Goal: Information Seeking & Learning: Learn about a topic

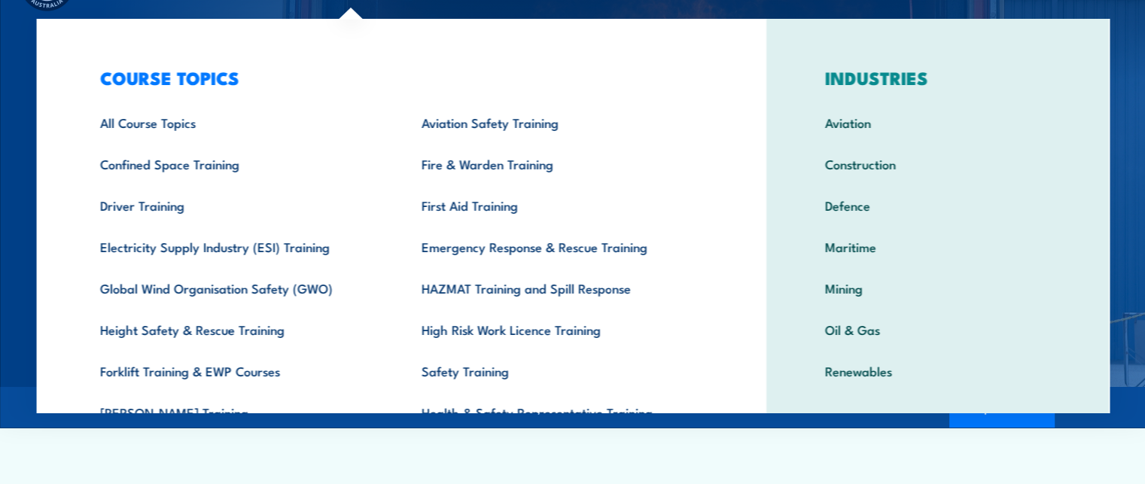
scroll to position [60, 0]
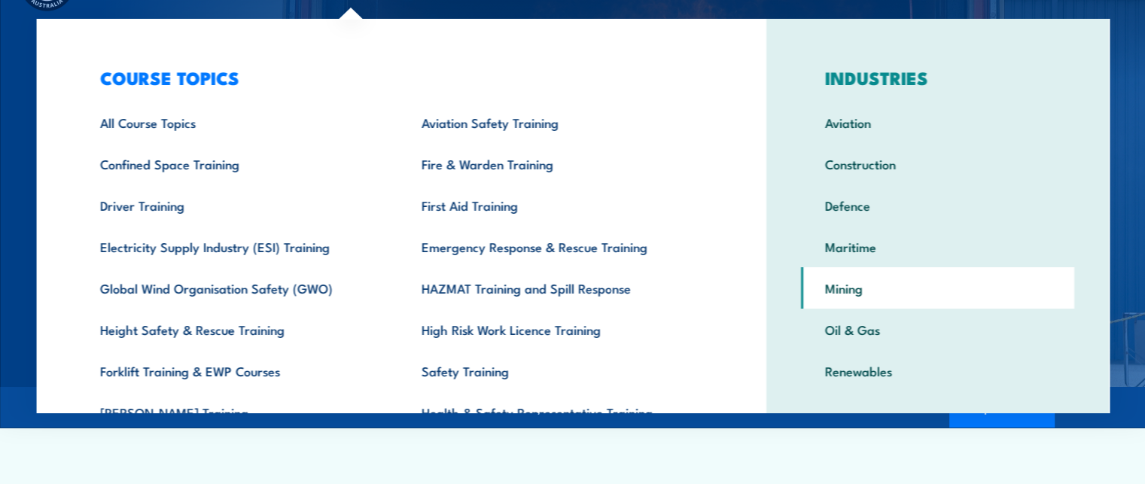
click at [847, 287] on link "Mining" at bounding box center [937, 287] width 273 height 41
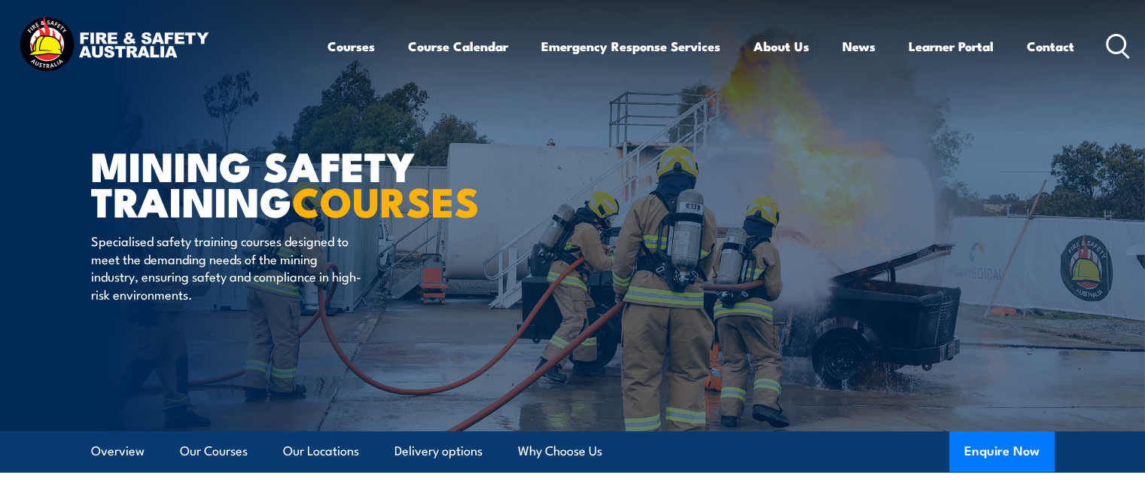
click at [1111, 46] on icon at bounding box center [1117, 46] width 24 height 25
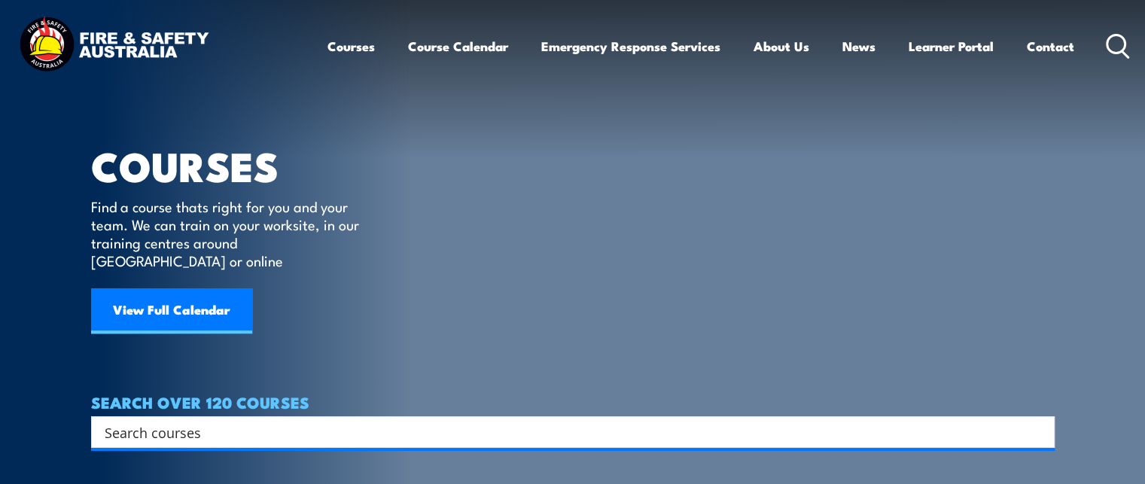
click at [313, 135] on div "COURSES Find a course thats right for you and your team. We can train on your w…" at bounding box center [236, 185] width 290 height 371
click at [210, 421] on input "Search input" at bounding box center [563, 432] width 917 height 23
paste input "PUAFIR210"
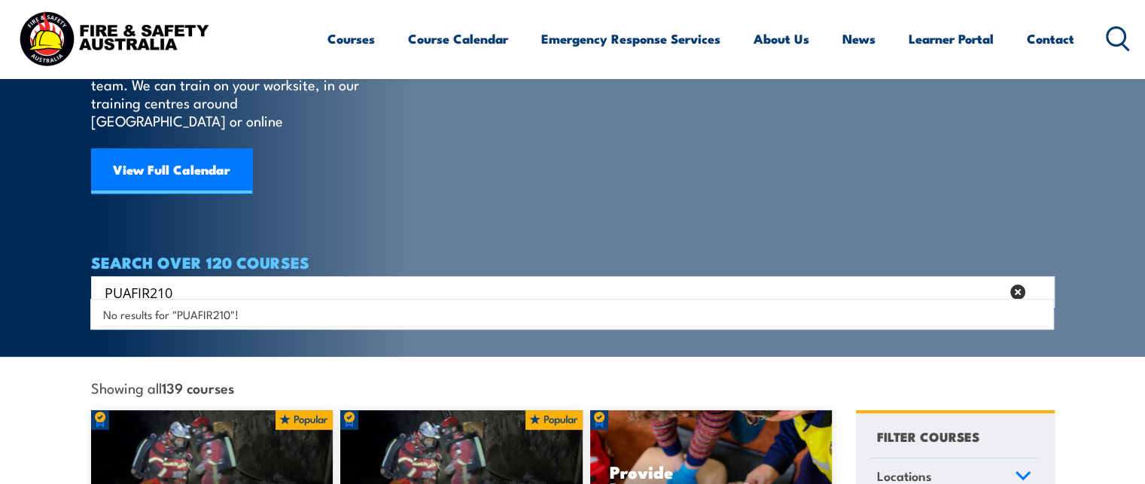
scroll to position [141, 0]
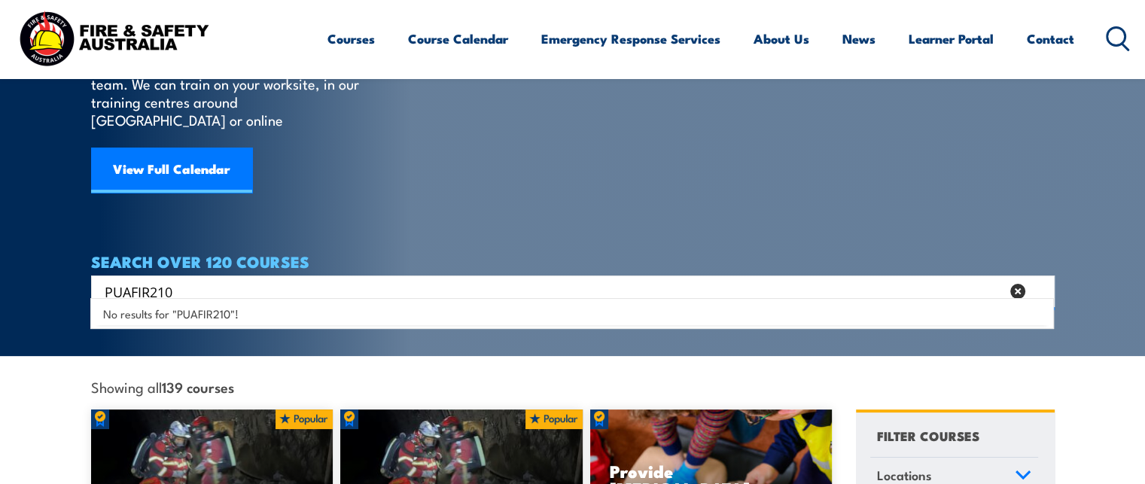
type input "PUAFIR210"
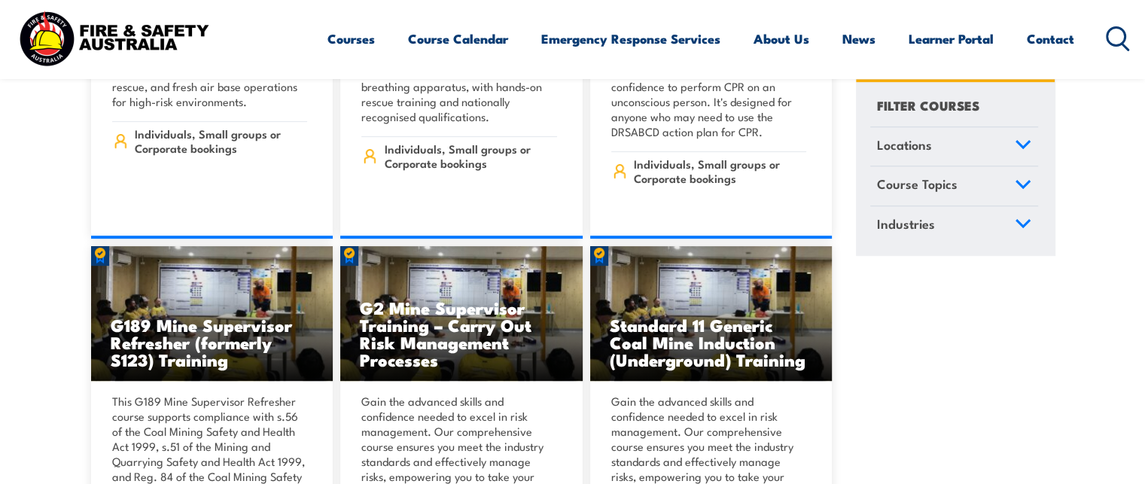
scroll to position [647, 0]
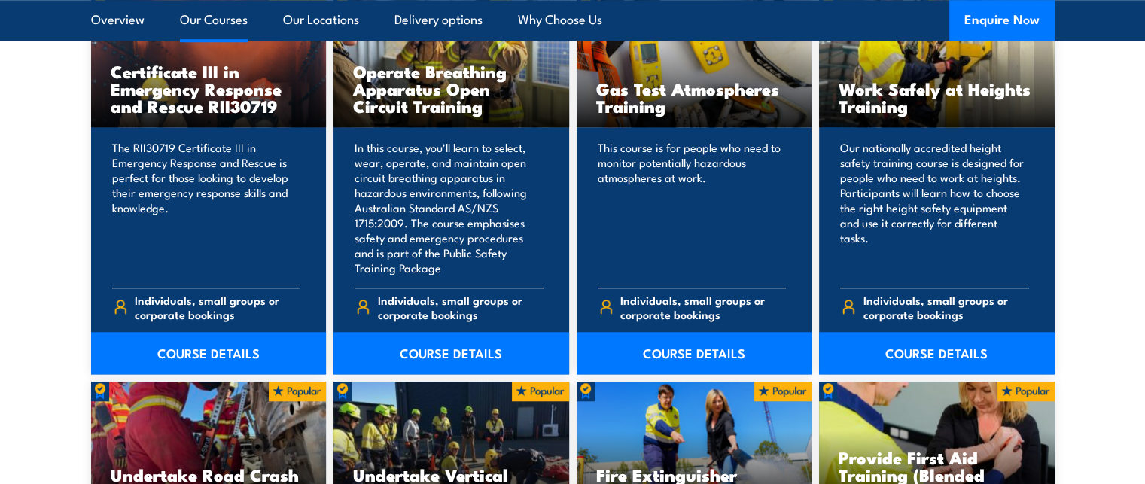
scroll to position [1192, 0]
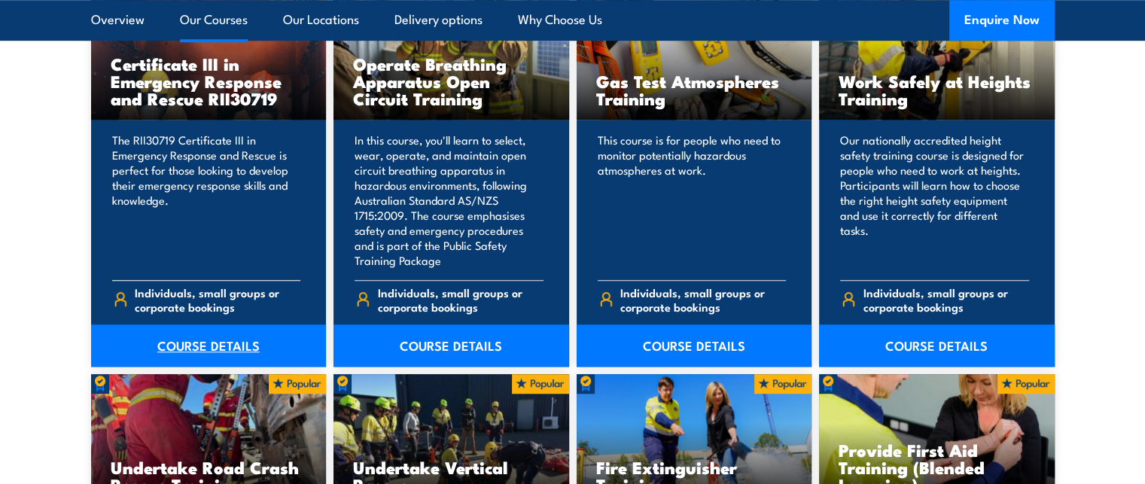
click at [197, 351] on link "COURSE DETAILS" at bounding box center [209, 345] width 236 height 42
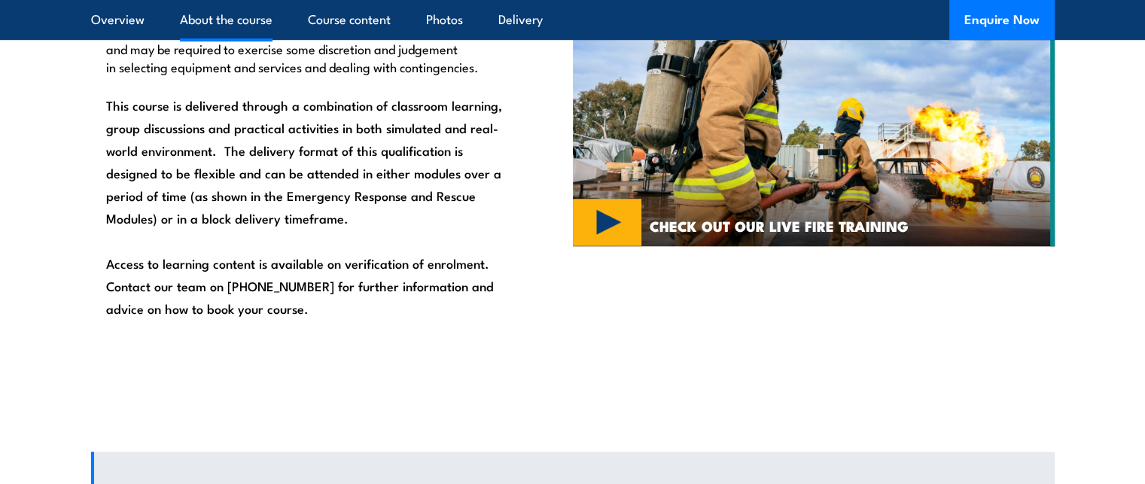
scroll to position [1141, 0]
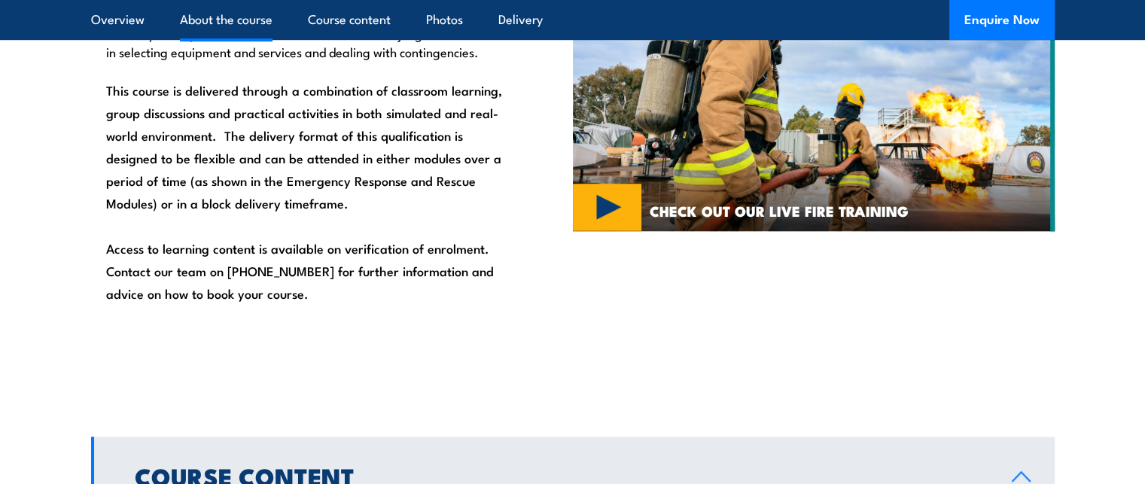
click at [615, 208] on img at bounding box center [814, 101] width 482 height 260
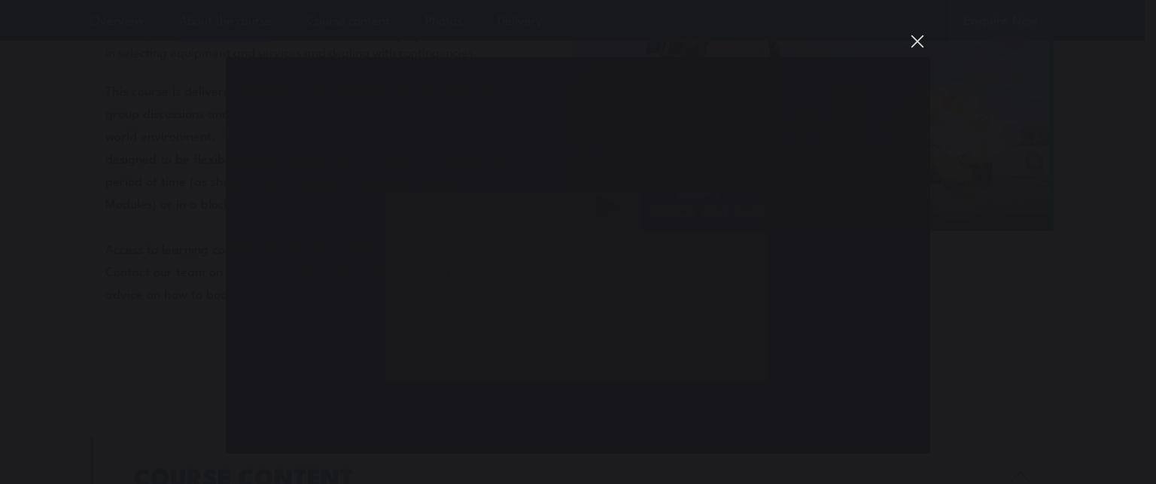
click at [911, 43] on button "You can close this modal content with the ESC key" at bounding box center [917, 42] width 26 height 26
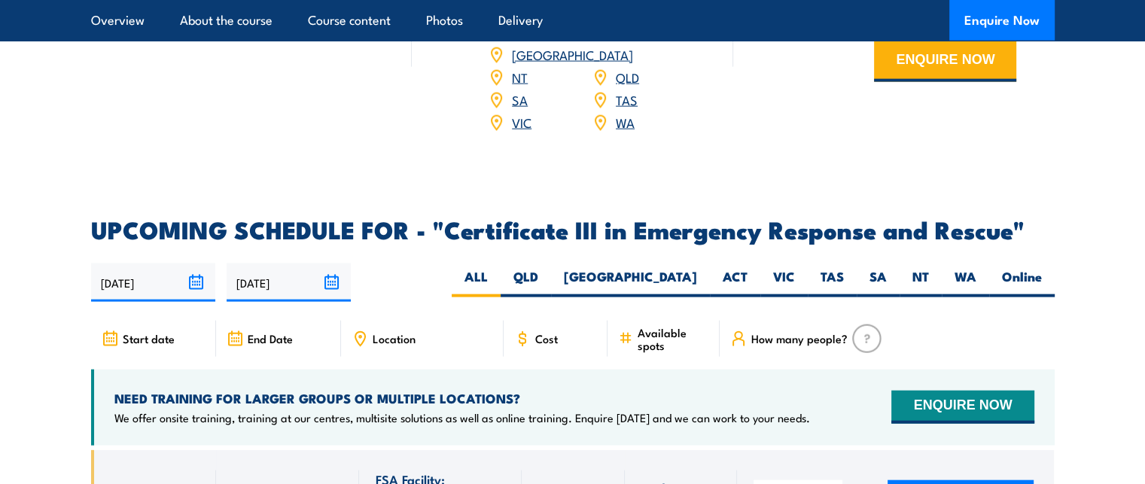
scroll to position [3341, 0]
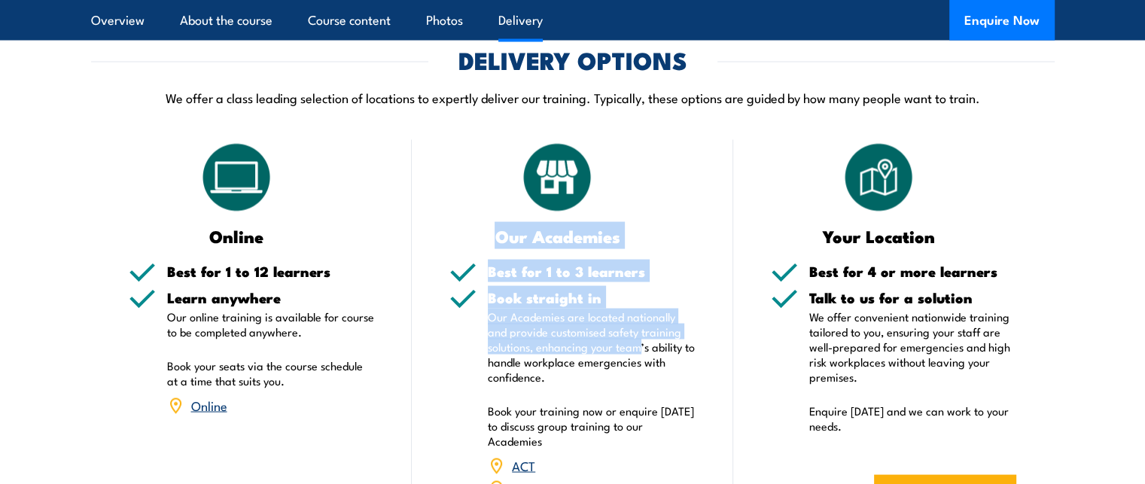
drag, startPoint x: 638, startPoint y: 339, endPoint x: 570, endPoint y: 192, distance: 162.6
click at [570, 192] on div "Our Academies Best for 1 to 3 learners Book straight in Our Academies are locat…" at bounding box center [572, 363] width 321 height 446
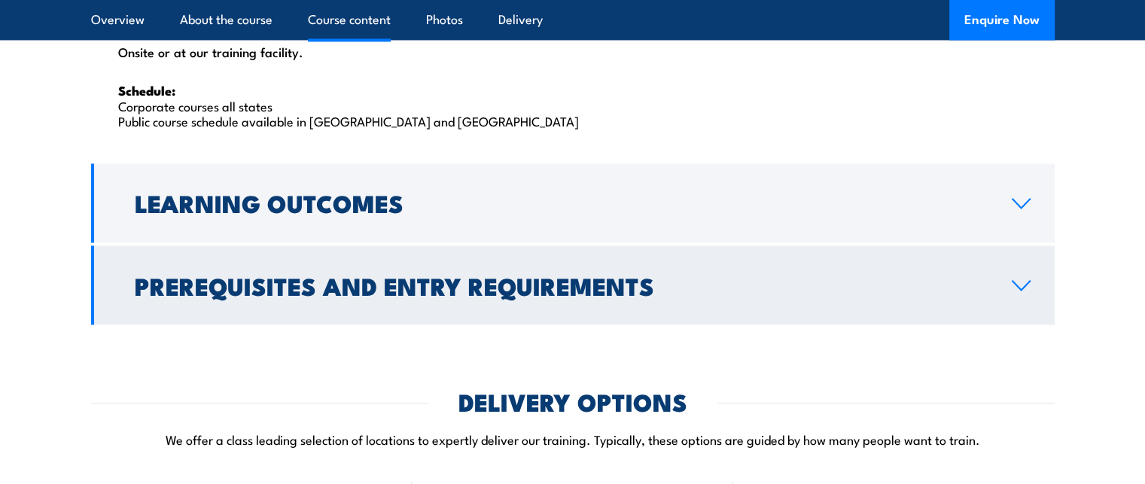
click at [403, 274] on h2 "Prerequisites and Entry Requirements" at bounding box center [561, 284] width 853 height 21
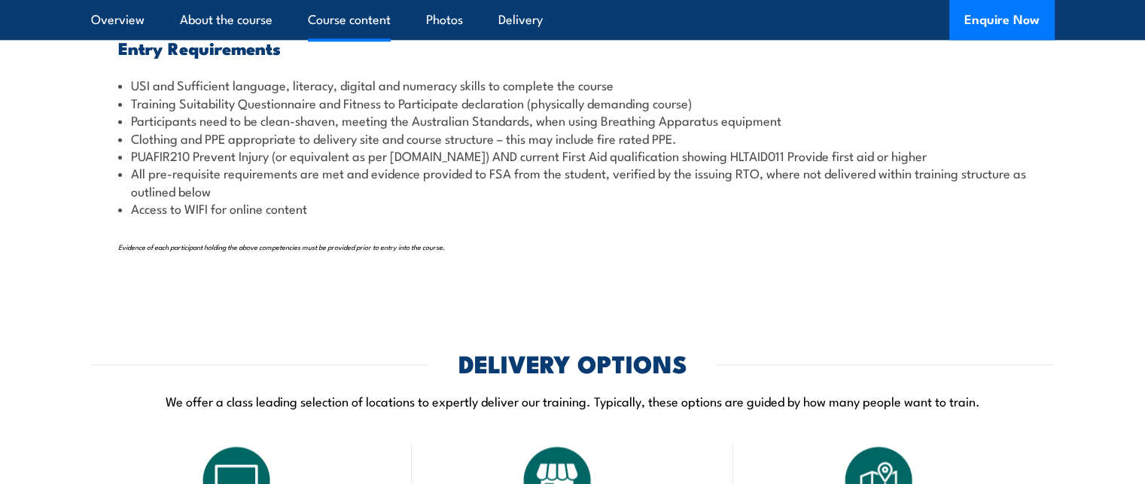
scroll to position [1999, 0]
drag, startPoint x: 134, startPoint y: 156, endPoint x: 191, endPoint y: 156, distance: 57.2
click at [191, 156] on li "PUAFIR210 Prevent Injury (or equivalent as per [DOMAIN_NAME]) AND current First…" at bounding box center [572, 155] width 909 height 17
click at [191, 156] on li "PUAFIR210 Prevent Injury (or equivalent as per training.gov.au) AND current Fir…" at bounding box center [572, 155] width 909 height 17
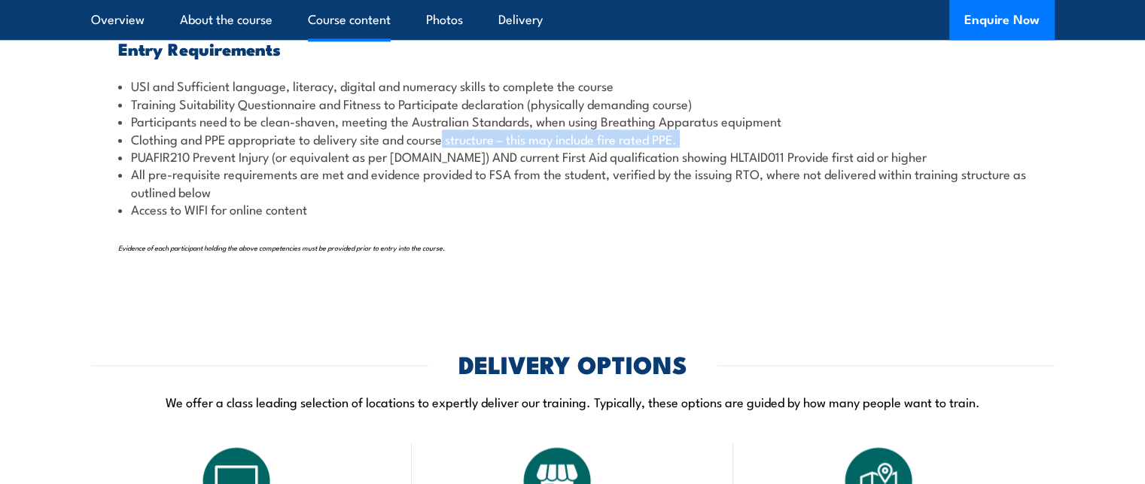
drag, startPoint x: 131, startPoint y: 156, endPoint x: 430, endPoint y: 135, distance: 300.2
click at [430, 135] on ul "USI and Sufficient language, literacy, digital and numeracy skills to complete …" at bounding box center [572, 147] width 909 height 141
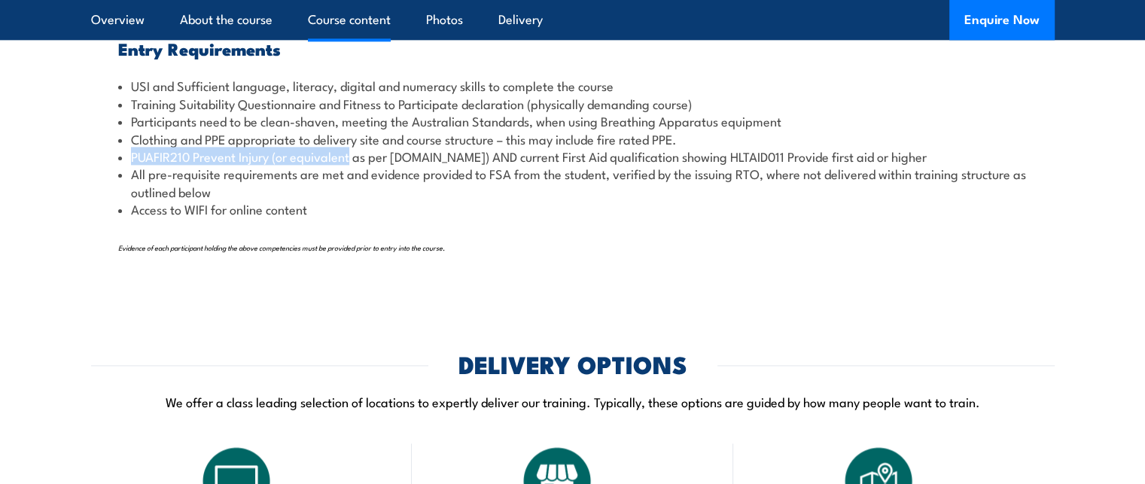
drag, startPoint x: 351, startPoint y: 154, endPoint x: 122, endPoint y: 156, distance: 229.5
click at [122, 156] on li "PUAFIR210 Prevent Injury (or equivalent as per [DOMAIN_NAME]) AND current First…" at bounding box center [572, 155] width 909 height 17
copy li "PUAFIR210 Prevent Injury (or equivalent"
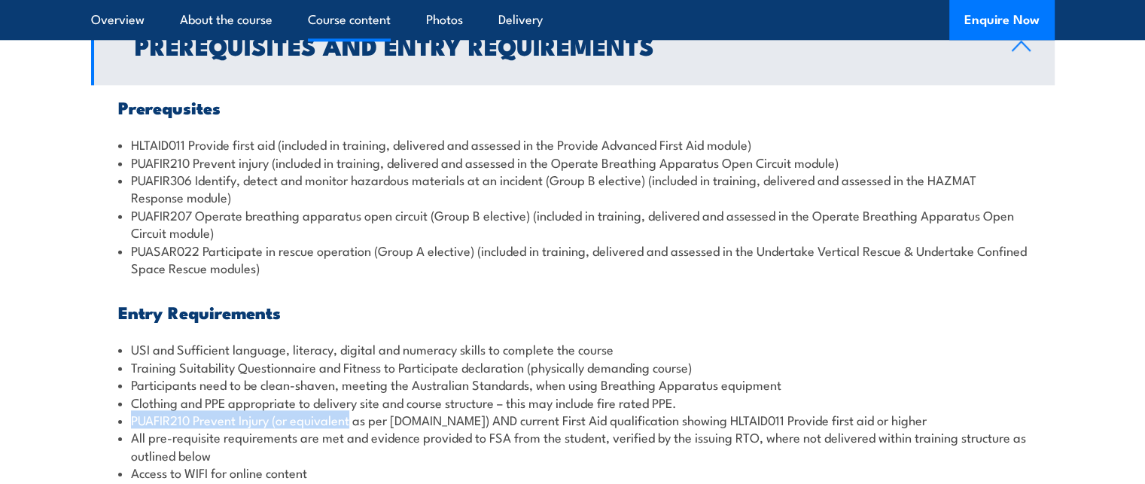
scroll to position [1695, 0]
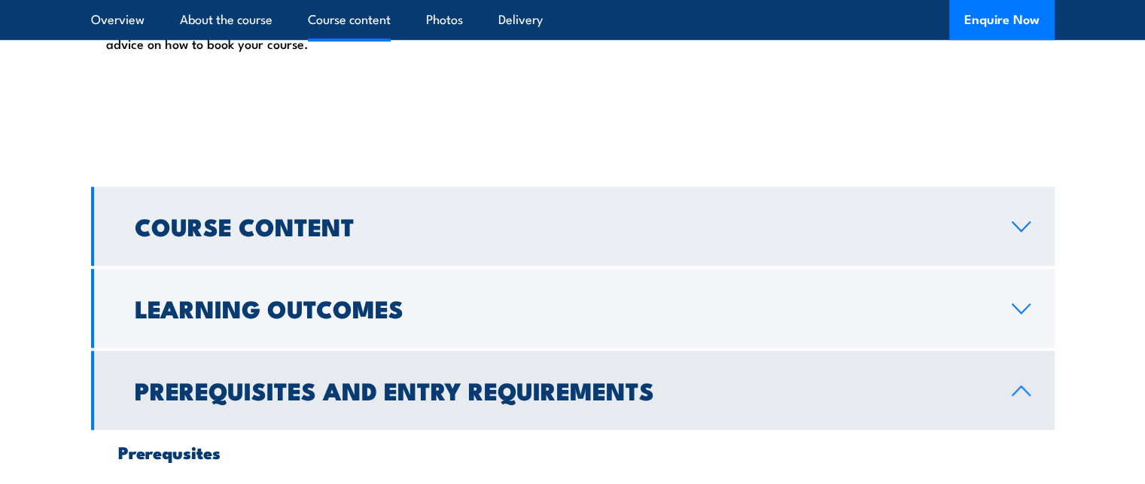
click at [271, 205] on link "Course Content" at bounding box center [572, 226] width 963 height 79
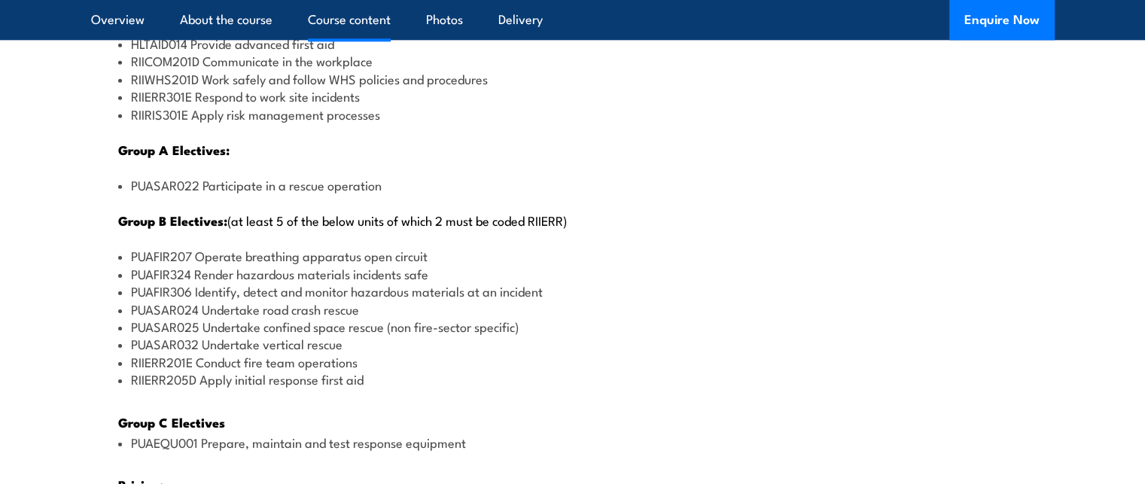
scroll to position [1812, 0]
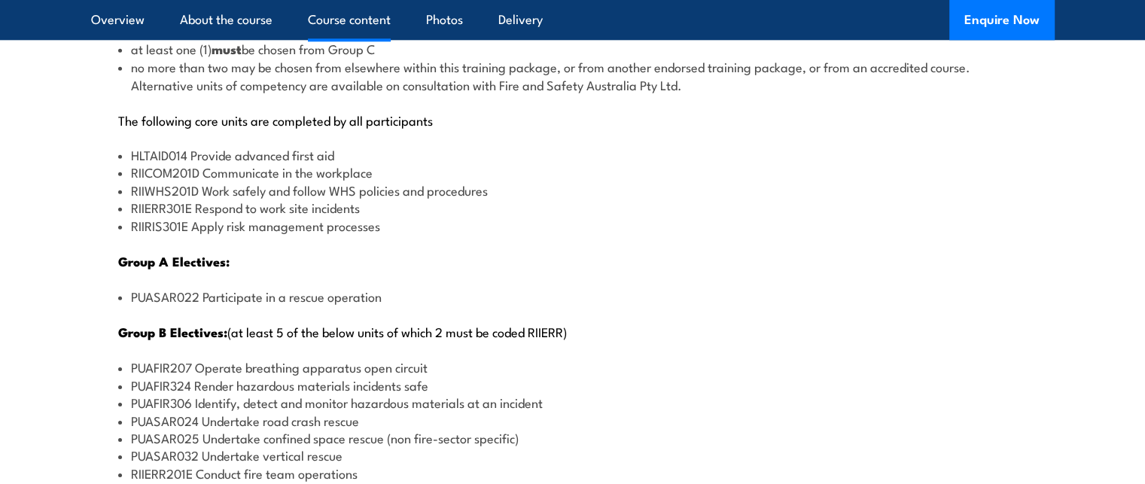
click at [204, 267] on strong "Group A Electives:" at bounding box center [173, 261] width 111 height 20
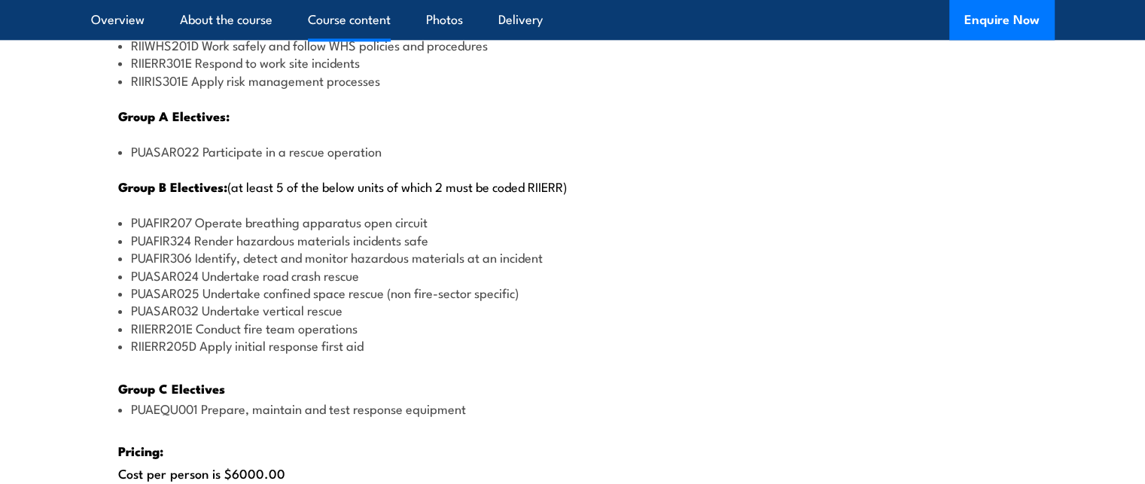
scroll to position [1956, 0]
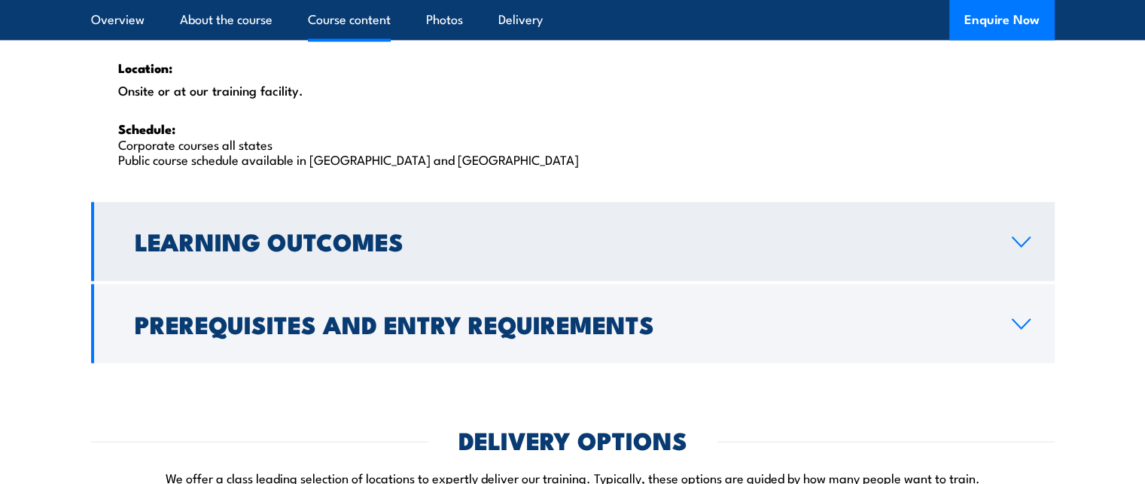
click at [190, 250] on h2 "Learning Outcomes" at bounding box center [561, 240] width 853 height 21
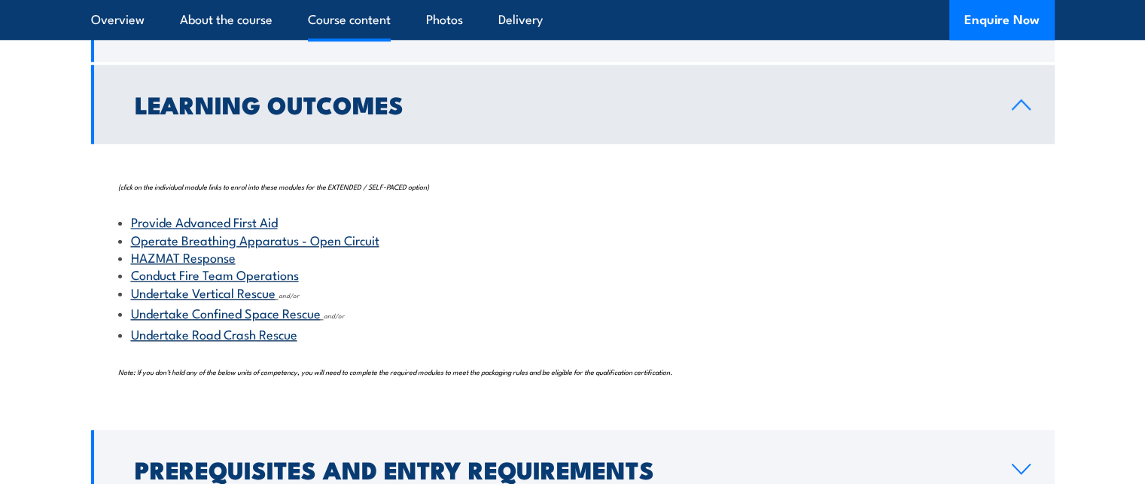
scroll to position [1589, 0]
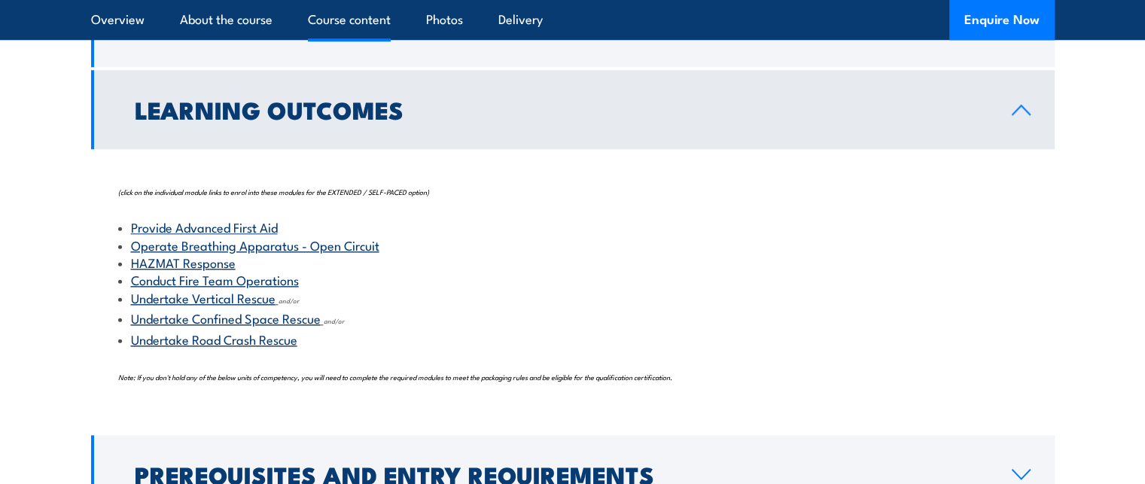
click at [334, 118] on h2 "Learning Outcomes" at bounding box center [561, 109] width 853 height 21
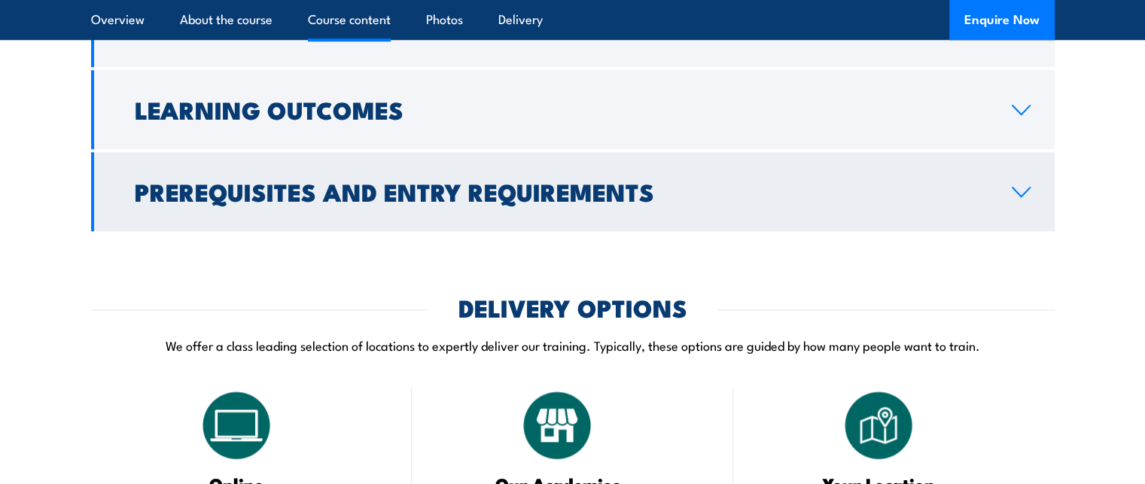
click at [298, 181] on h2 "Prerequisites and Entry Requirements" at bounding box center [561, 191] width 853 height 21
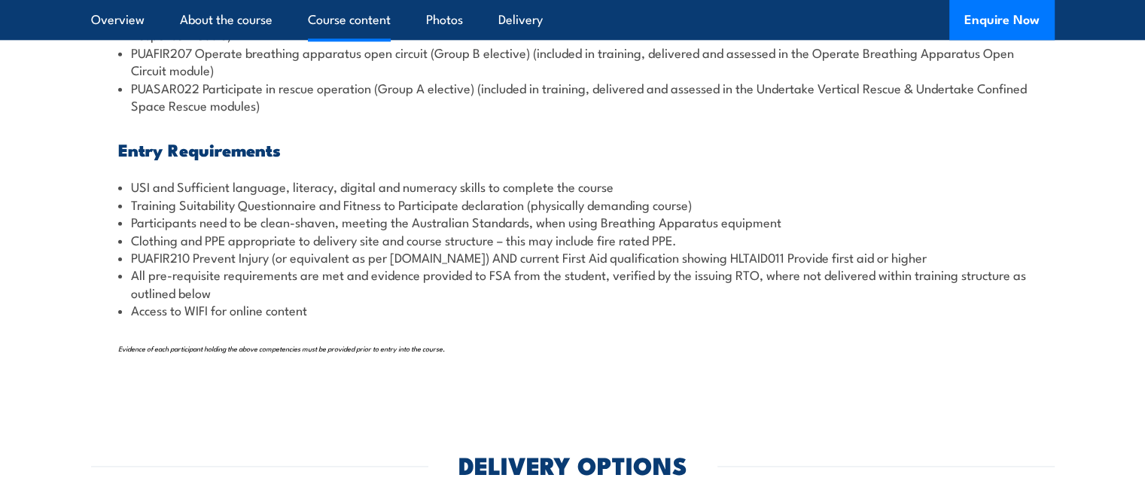
scroll to position [1898, 0]
drag, startPoint x: 128, startPoint y: 257, endPoint x: 156, endPoint y: 258, distance: 27.9
click at [156, 258] on li "PUAFIR210 Prevent Injury (or equivalent as per training.gov.au) AND current Fir…" at bounding box center [572, 256] width 909 height 17
drag, startPoint x: 394, startPoint y: 254, endPoint x: 478, endPoint y: 262, distance: 84.6
click at [478, 262] on li "PUAFIR210 Prevent Injury (or equivalent as per training.gov.au) AND current Fir…" at bounding box center [572, 256] width 909 height 17
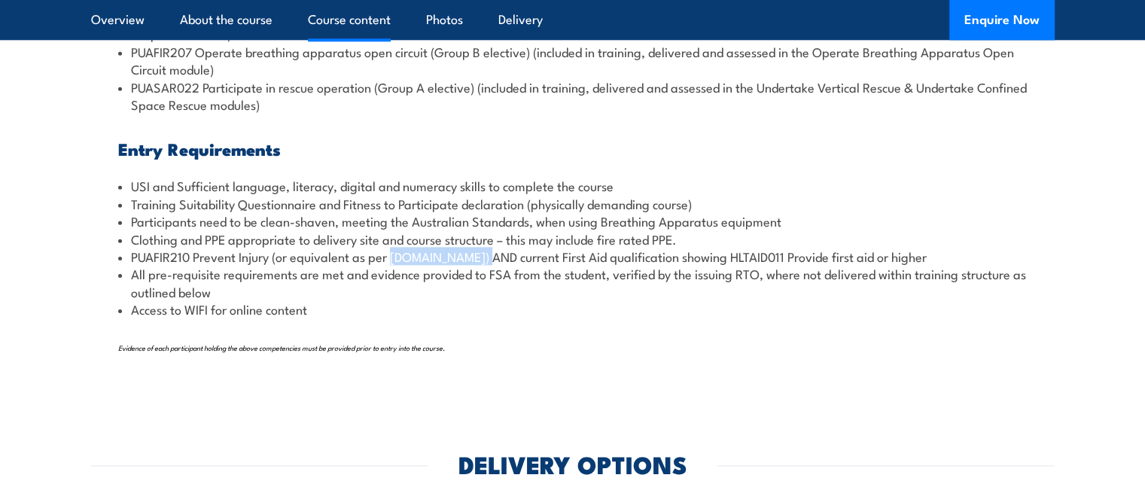
copy li "training.gov.au"
click at [559, 268] on li "All pre-requisite requirements are met and evidence provided to FSA from the st…" at bounding box center [572, 282] width 909 height 35
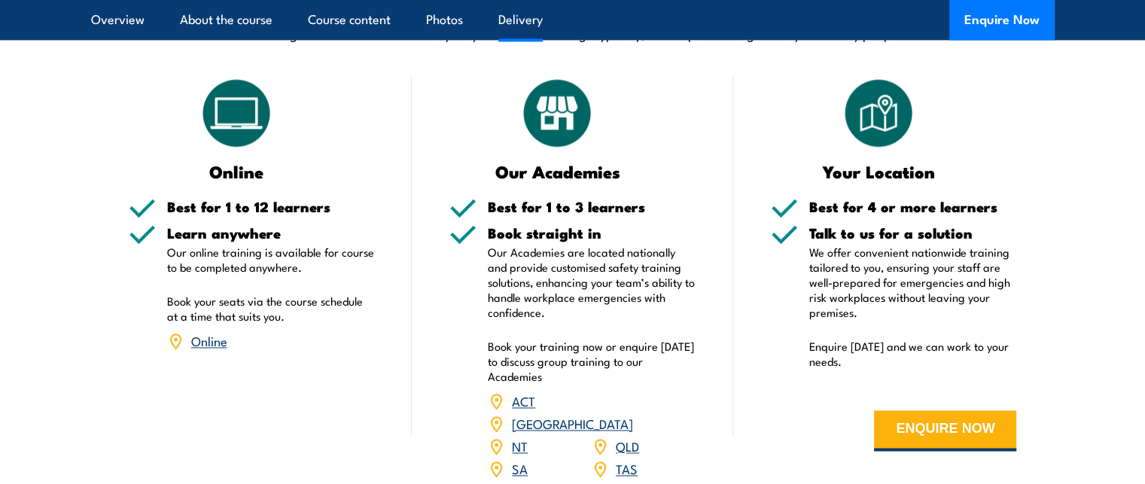
scroll to position [2369, 0]
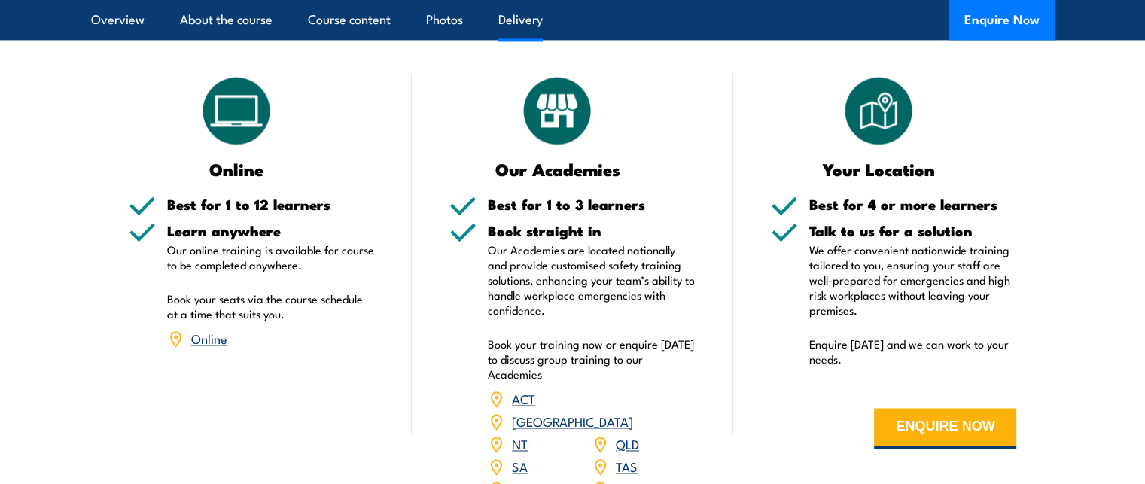
drag, startPoint x: 208, startPoint y: 333, endPoint x: 198, endPoint y: 342, distance: 13.4
click at [198, 342] on link "Online" at bounding box center [209, 338] width 36 height 18
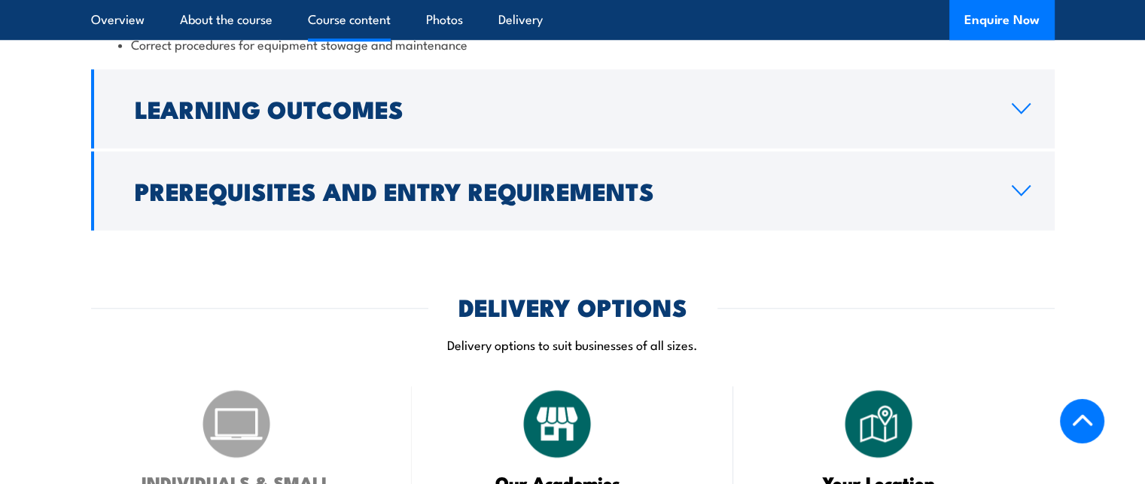
click at [280, 99] on h2 "Learning Outcomes" at bounding box center [561, 108] width 853 height 21
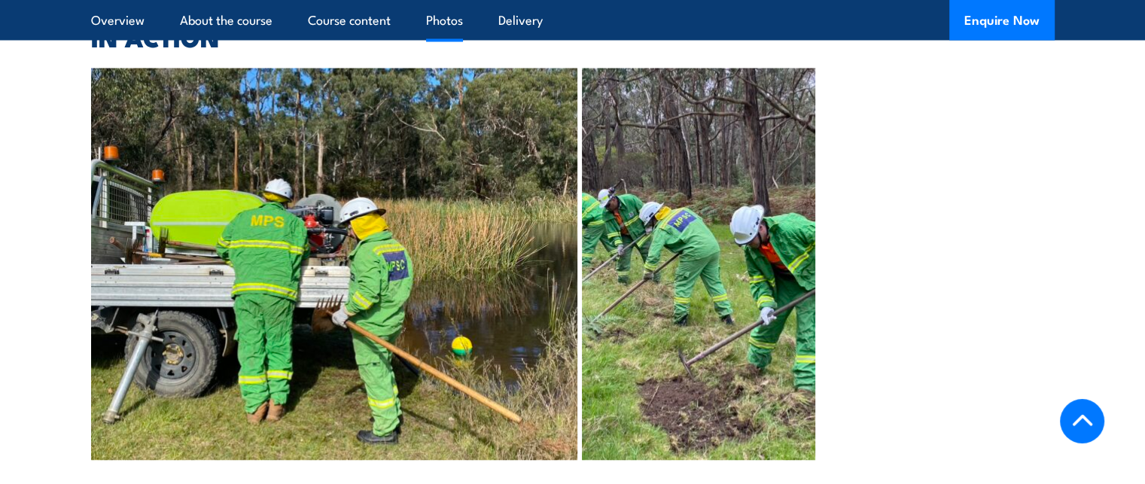
scroll to position [2852, 0]
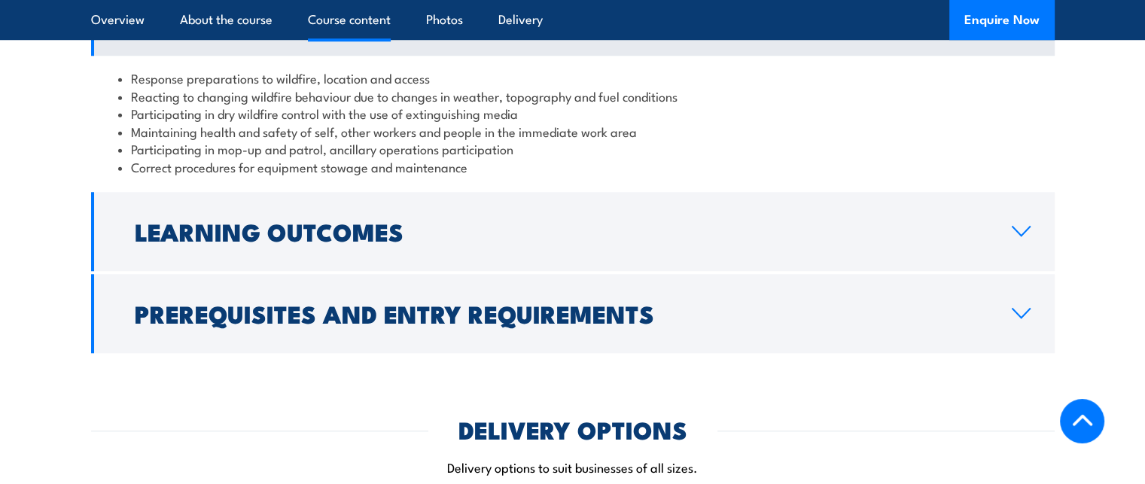
scroll to position [1324, 0]
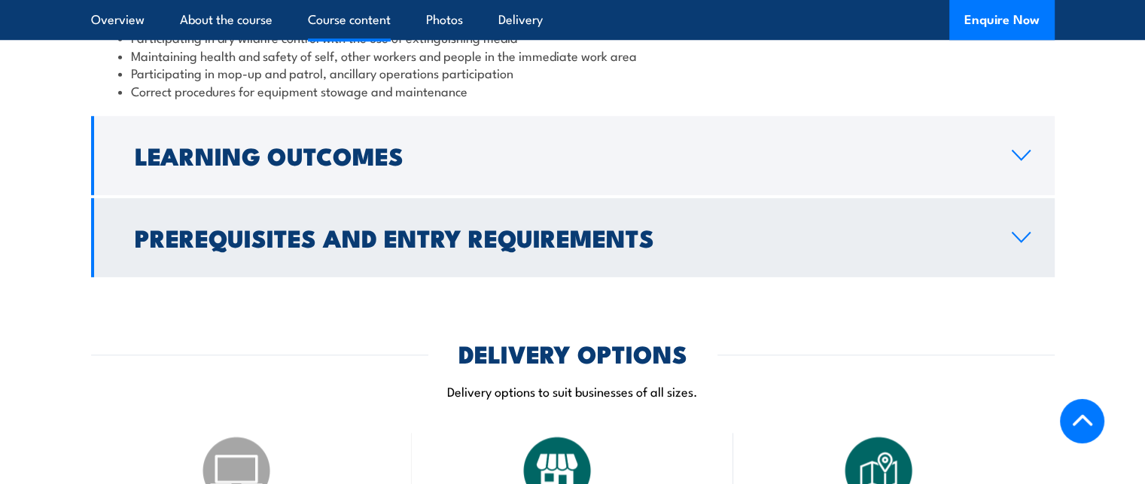
click at [375, 231] on h2 "Prerequisites and Entry Requirements" at bounding box center [561, 236] width 853 height 21
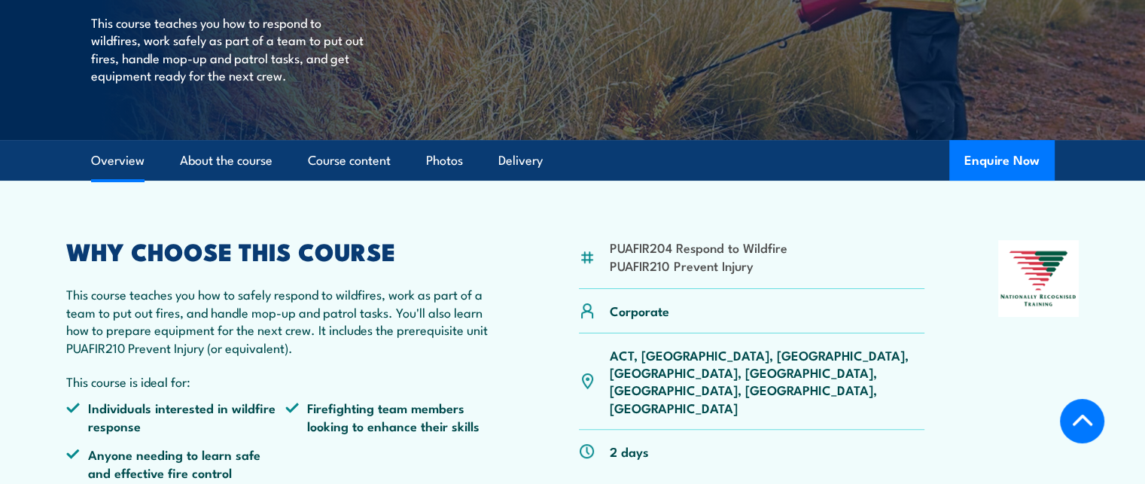
scroll to position [309, 0]
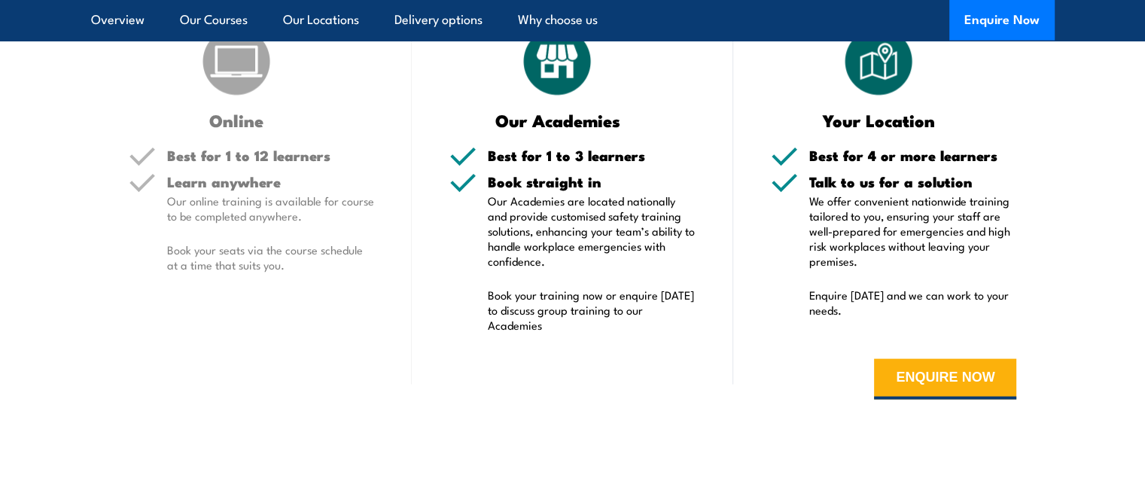
scroll to position [3206, 0]
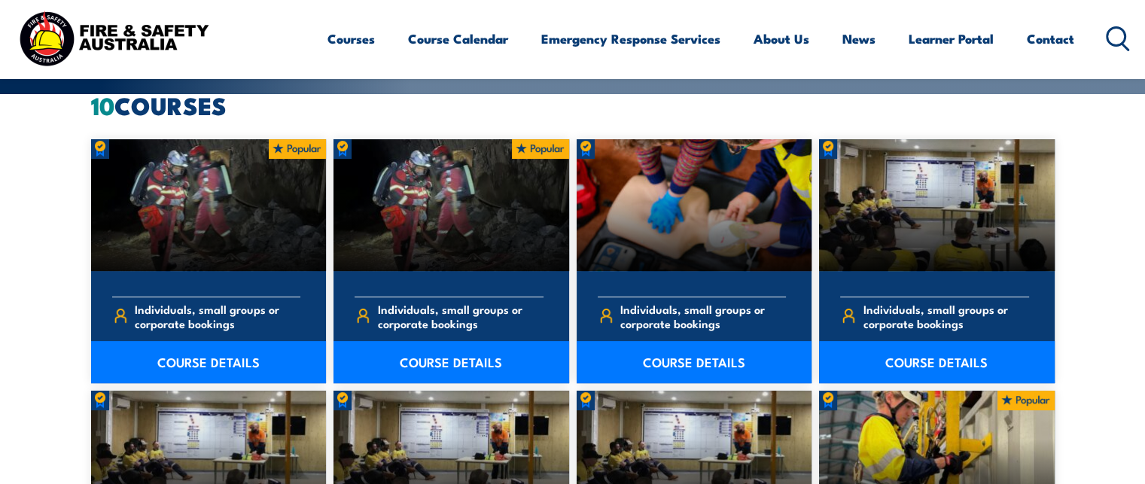
scroll to position [328, 0]
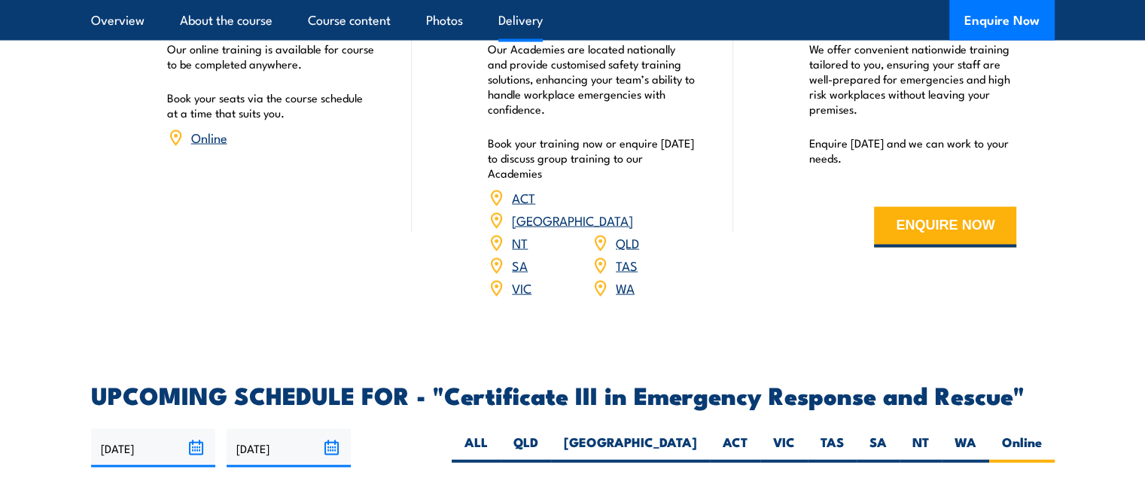
scroll to position [3176, 0]
click at [958, 433] on label "WA" at bounding box center [964, 447] width 47 height 29
click at [976, 433] on input "WA" at bounding box center [981, 438] width 10 height 10
radio input "true"
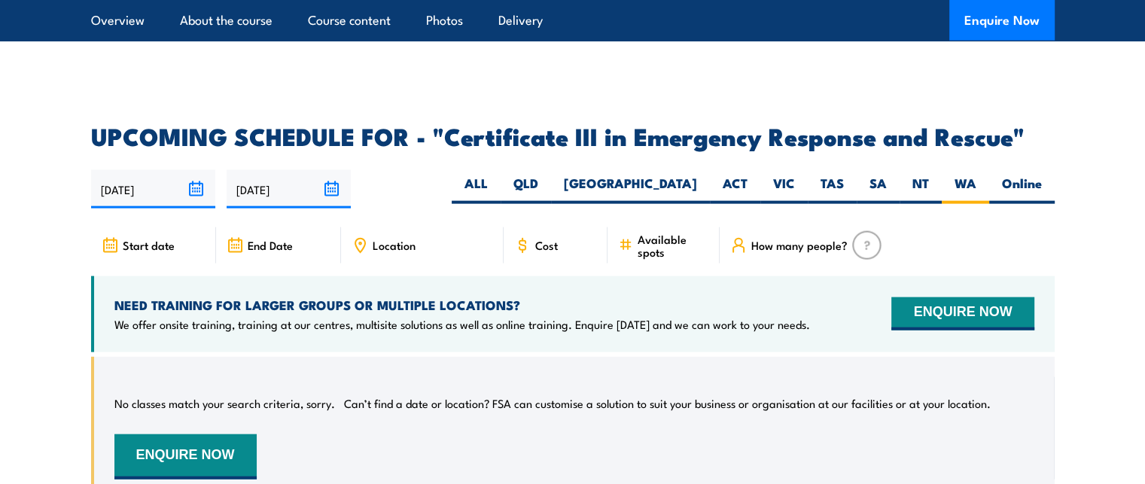
scroll to position [3437, 0]
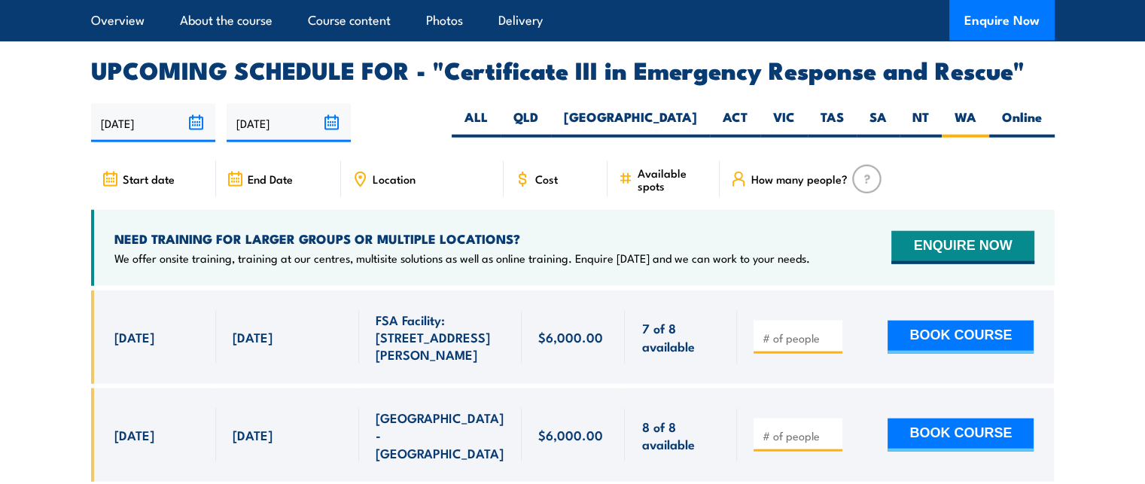
scroll to position [3531, 0]
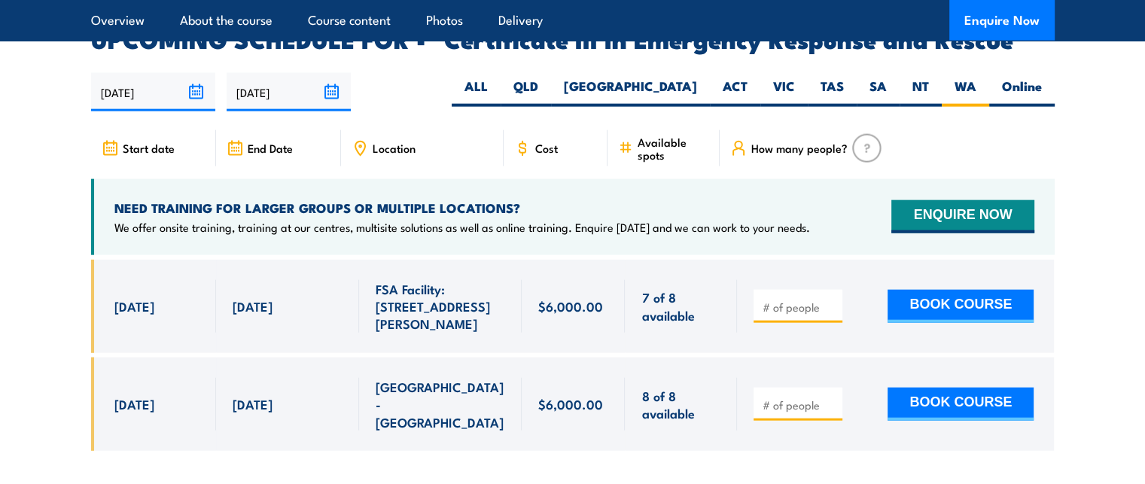
click at [796, 299] on input "number" at bounding box center [799, 306] width 75 height 15
type input "1"
click at [989, 290] on button "BOOK COURSE" at bounding box center [960, 306] width 146 height 33
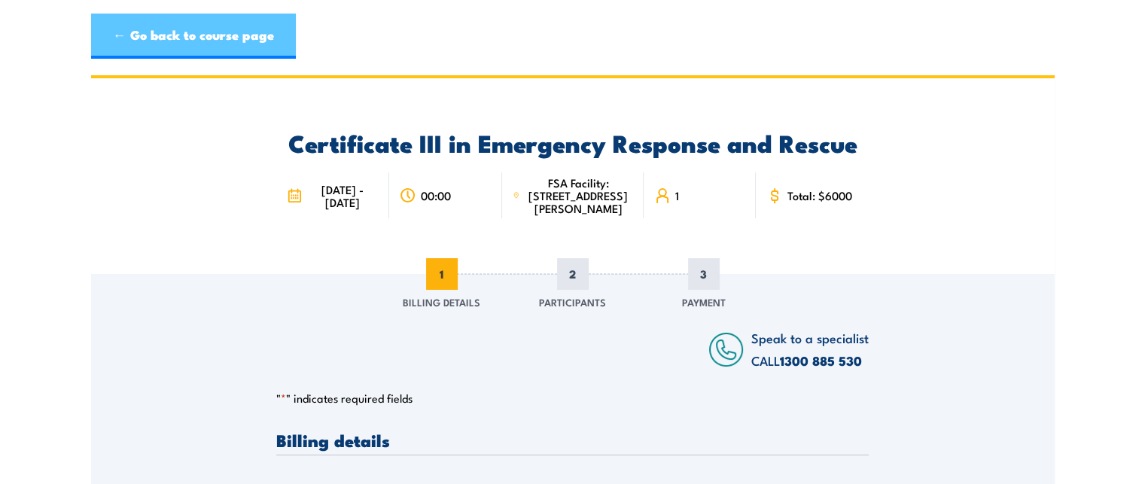
click at [215, 53] on link "← Go back to course page" at bounding box center [193, 36] width 205 height 45
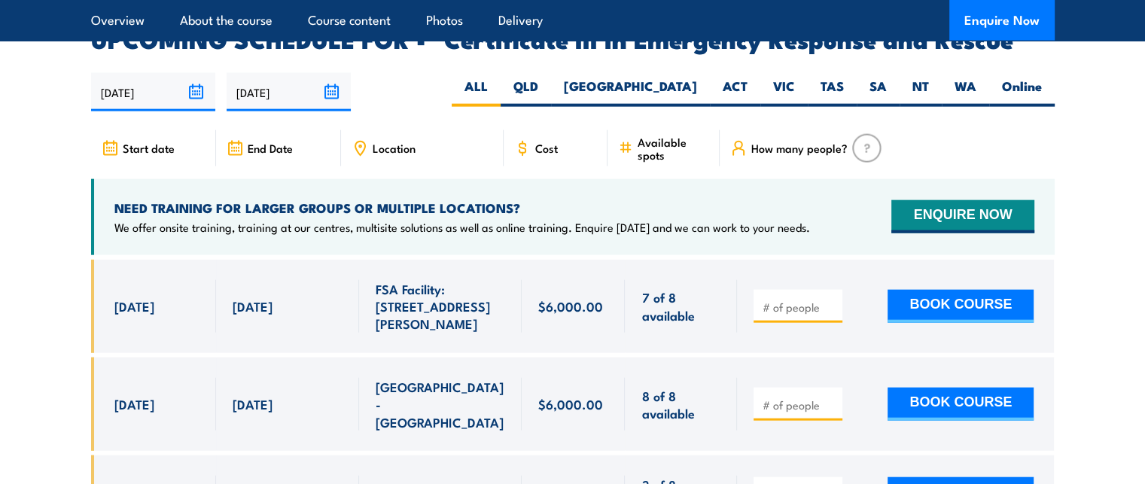
scroll to position [3594, 0]
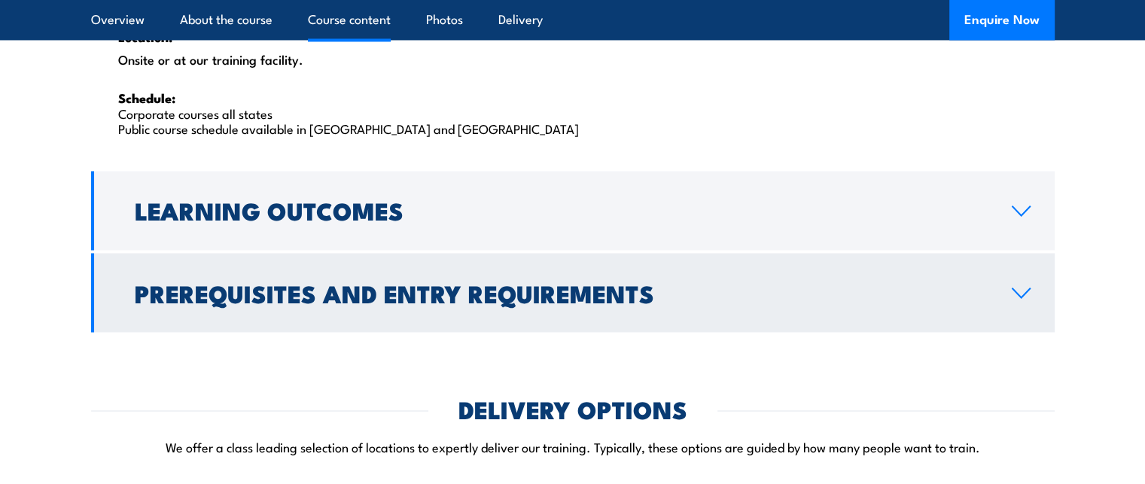
click at [183, 318] on link "Prerequisites and Entry Requirements" at bounding box center [572, 292] width 963 height 79
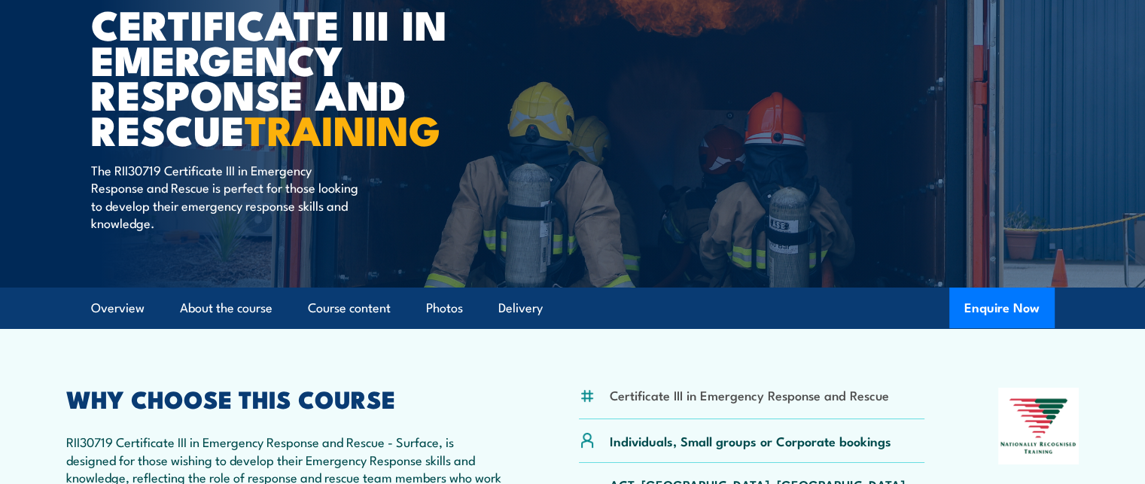
scroll to position [0, 0]
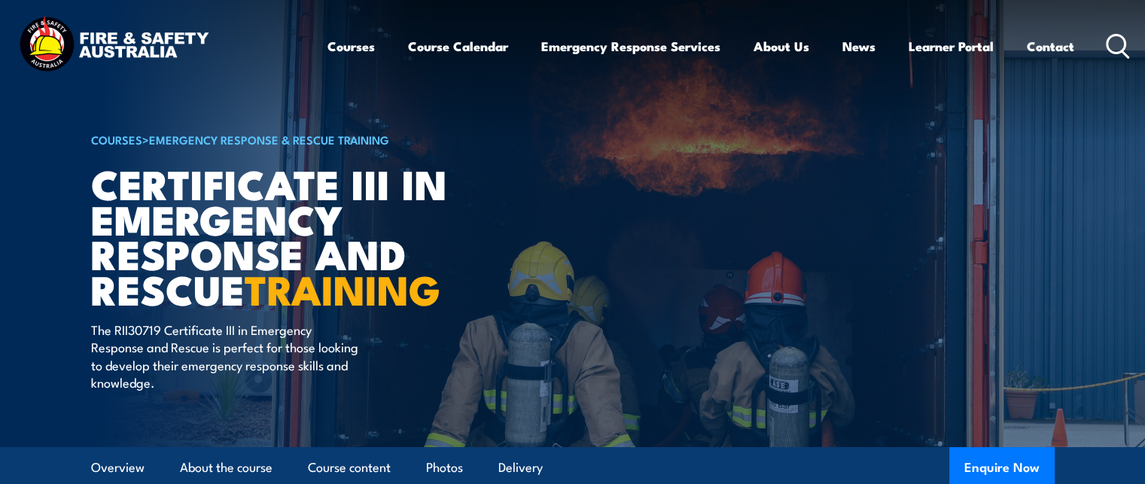
click at [1117, 53] on icon at bounding box center [1117, 46] width 24 height 25
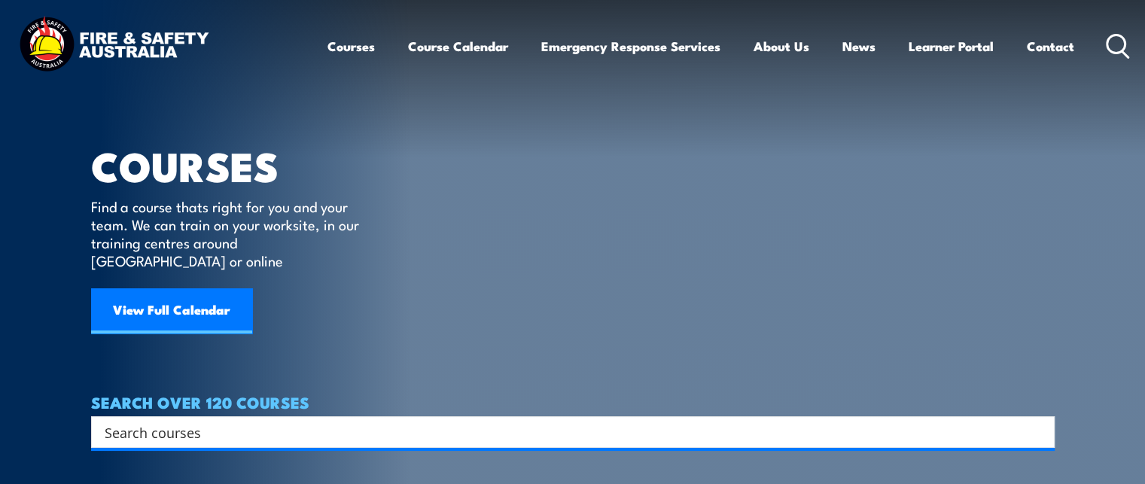
click at [230, 421] on input "Search input" at bounding box center [563, 432] width 917 height 23
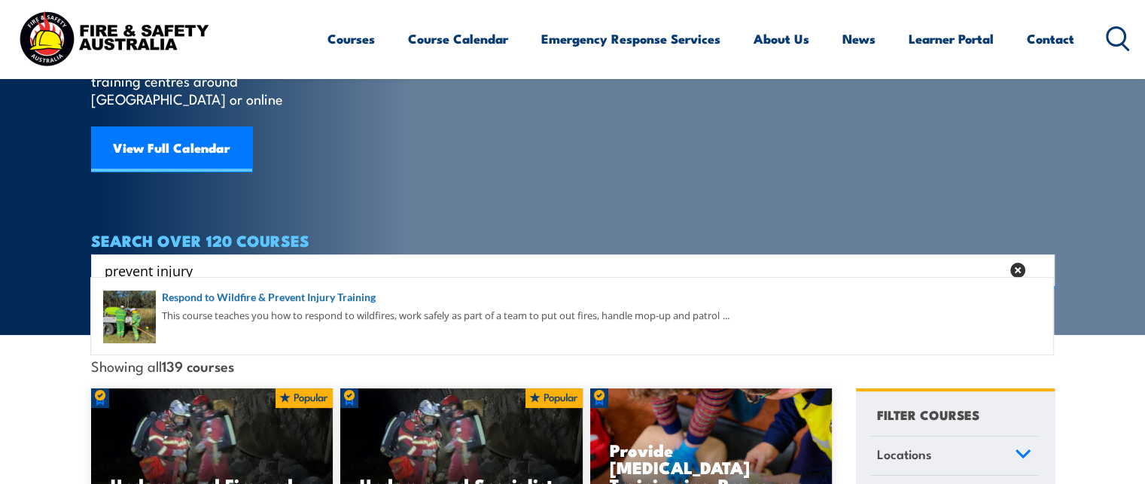
scroll to position [169, 0]
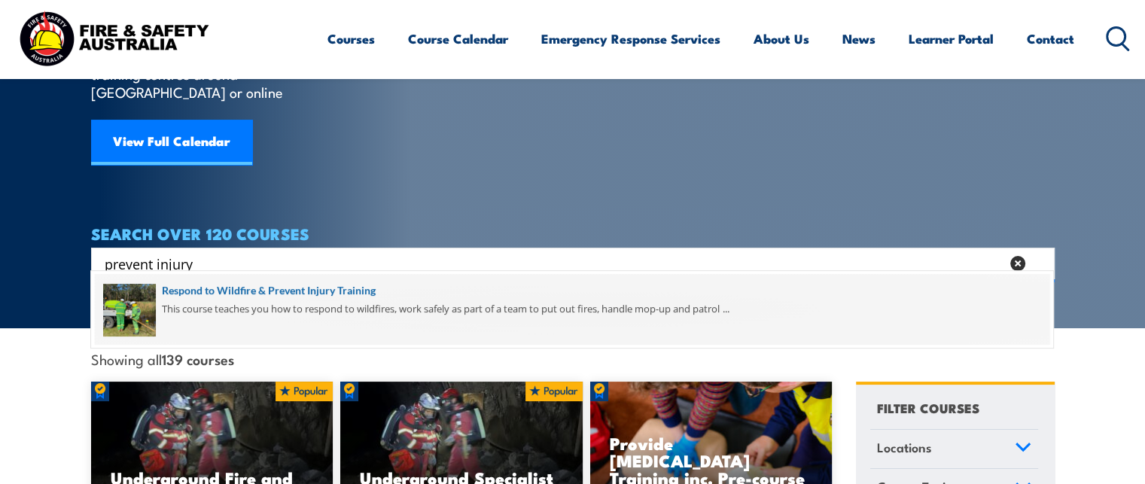
type input "prevent injury"
click at [243, 289] on span at bounding box center [572, 309] width 954 height 71
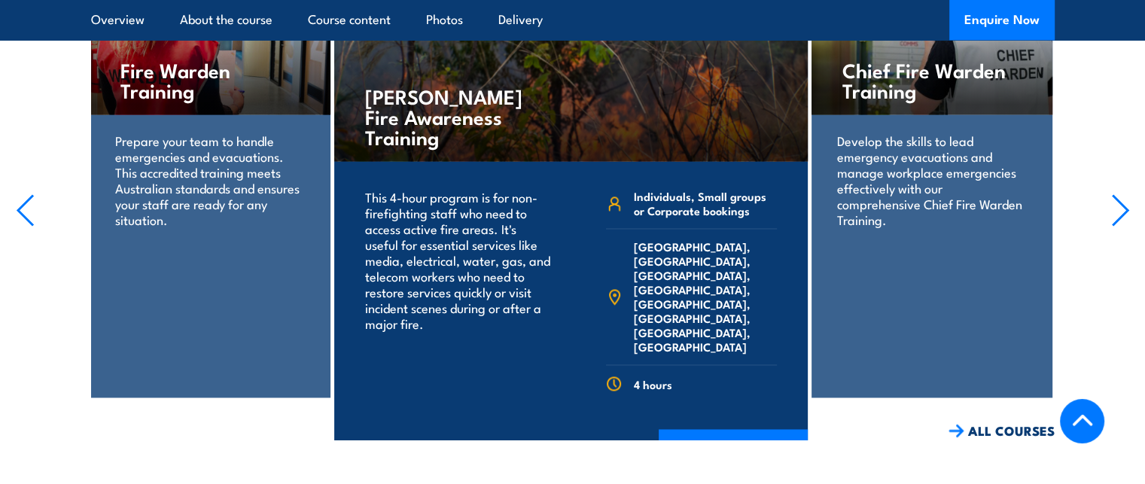
scroll to position [2381, 0]
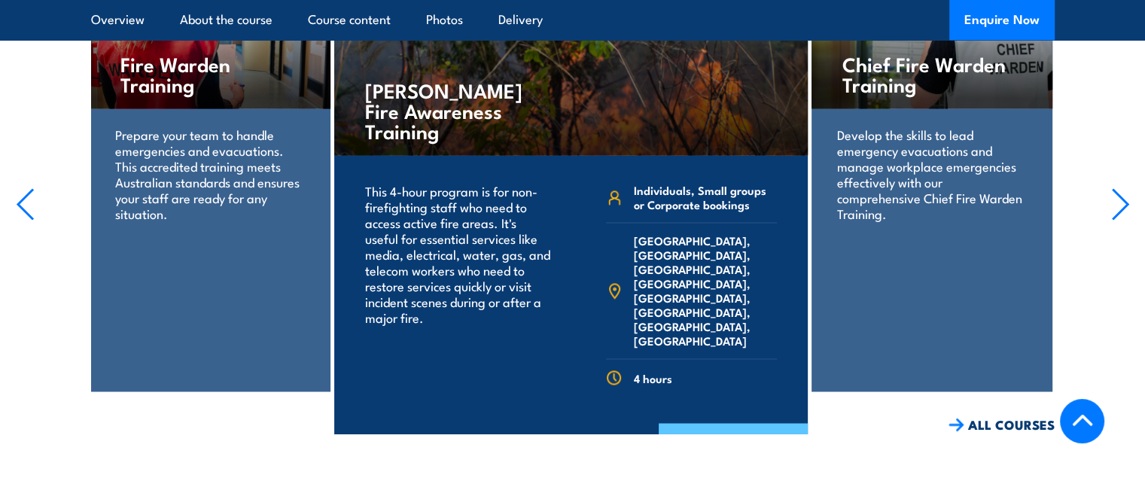
click at [697, 423] on link "COURSE DETAILS" at bounding box center [732, 442] width 149 height 39
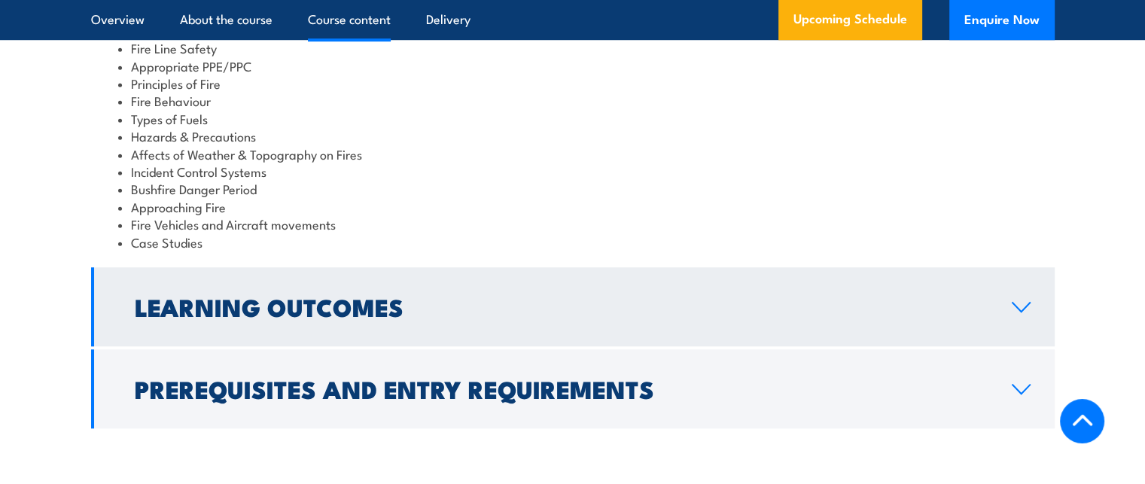
click at [653, 313] on link "Learning Outcomes" at bounding box center [572, 306] width 963 height 79
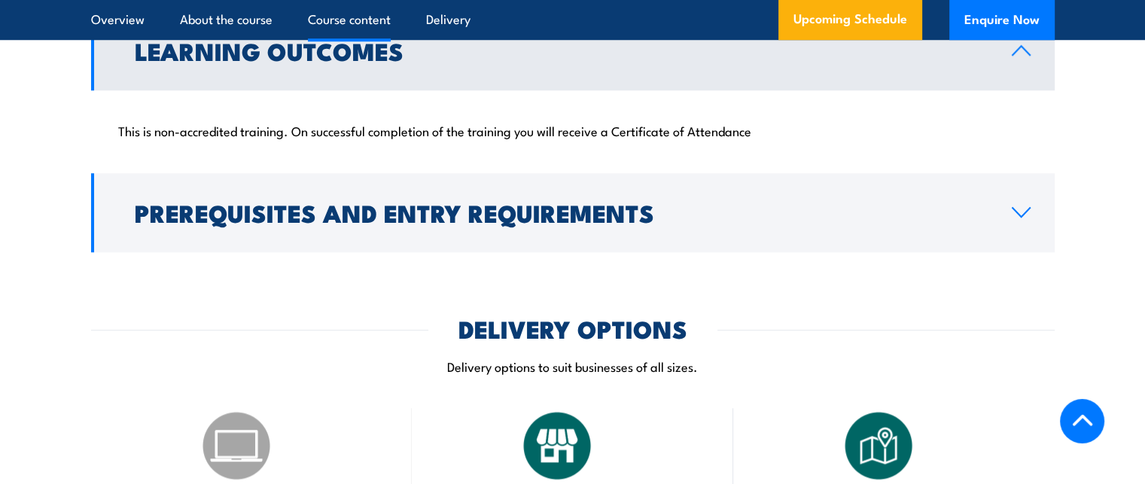
scroll to position [1366, 0]
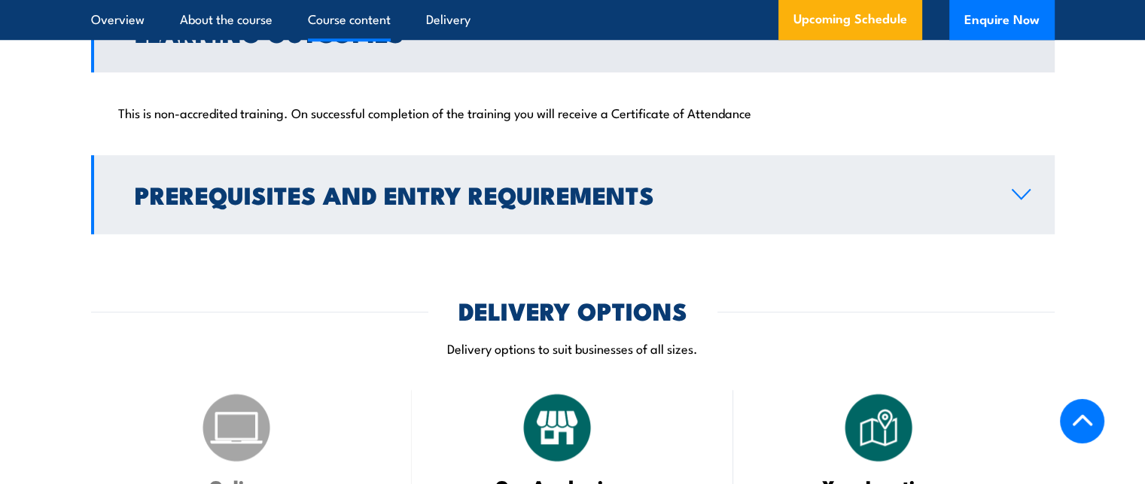
click at [674, 186] on h2 "Prerequisites and Entry Requirements" at bounding box center [561, 194] width 853 height 21
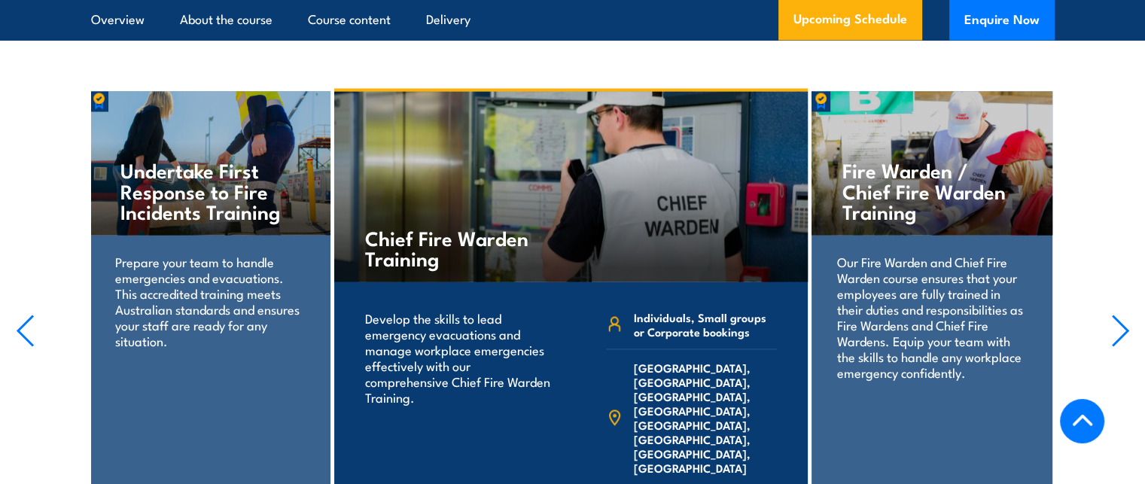
scroll to position [2683, 0]
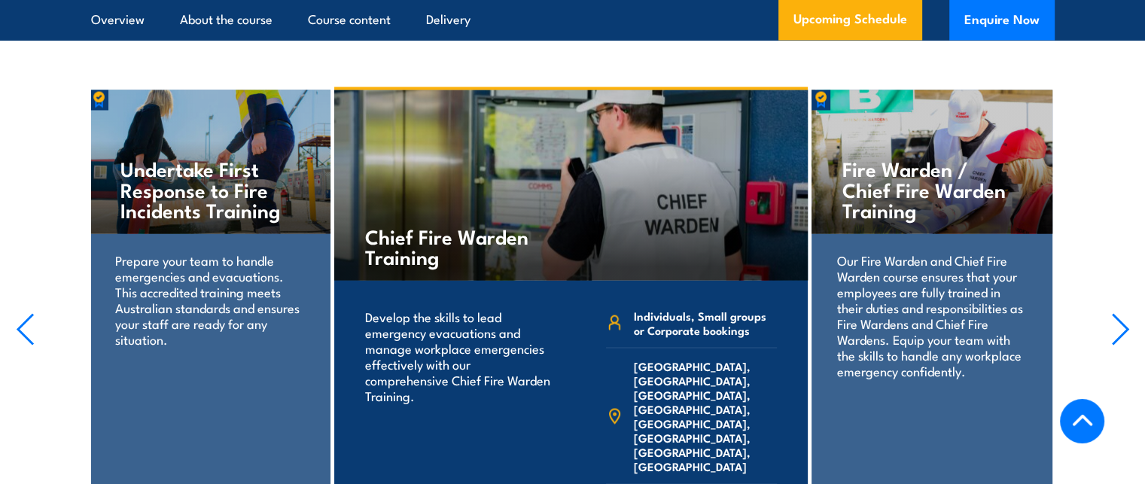
click at [1118, 312] on icon "button" at bounding box center [1120, 328] width 19 height 33
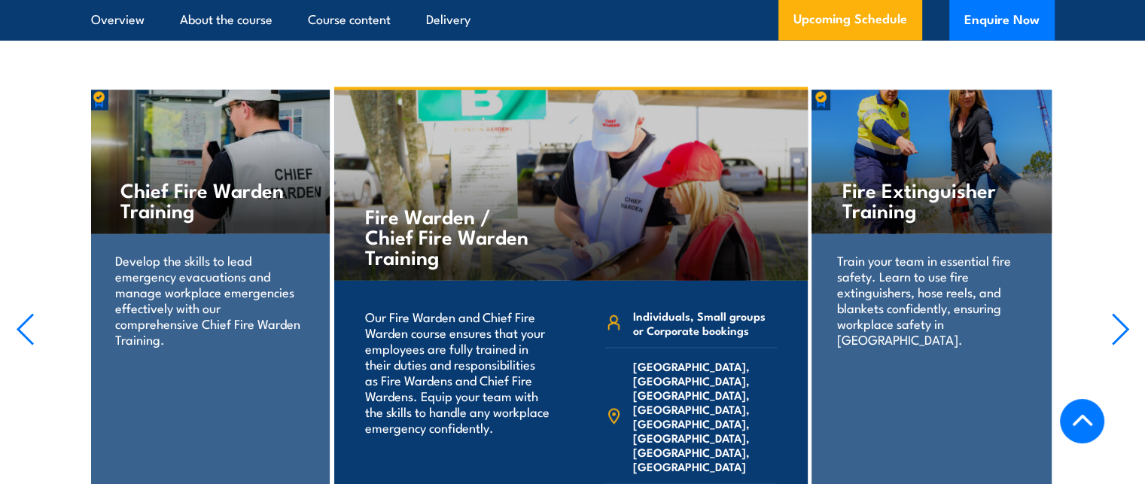
click at [1118, 312] on icon "button" at bounding box center [1120, 328] width 19 height 33
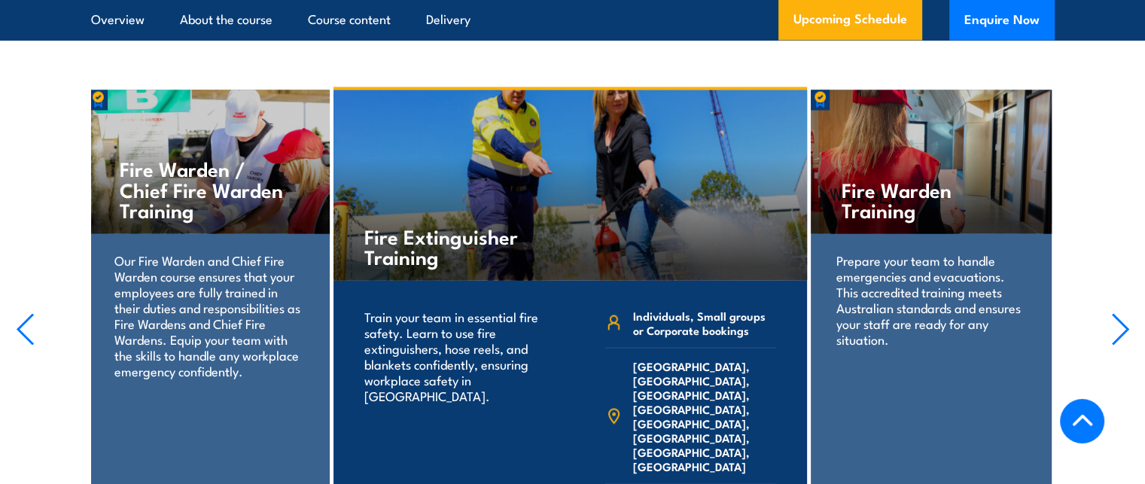
click at [1118, 312] on icon "button" at bounding box center [1120, 328] width 19 height 33
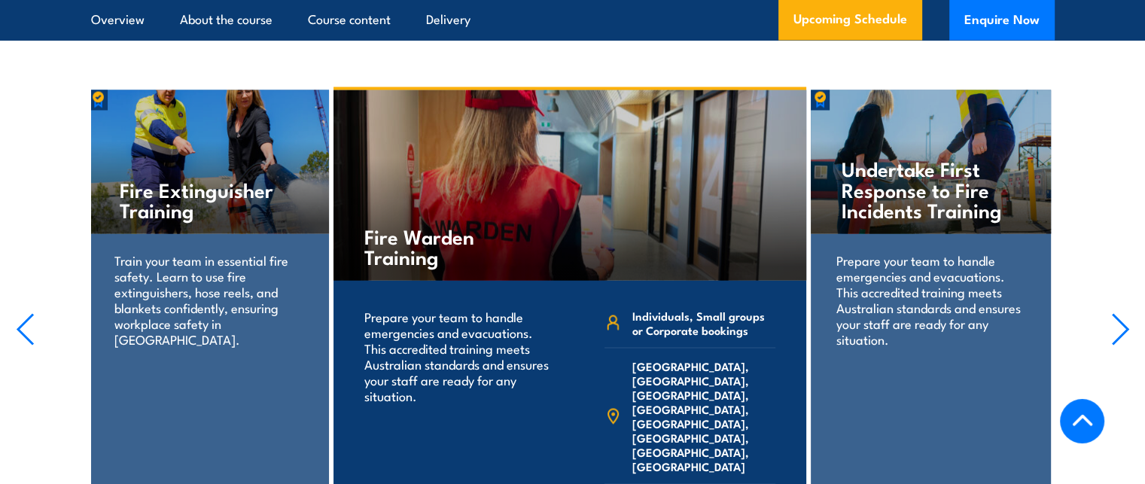
click at [1118, 312] on icon "button" at bounding box center [1120, 328] width 19 height 33
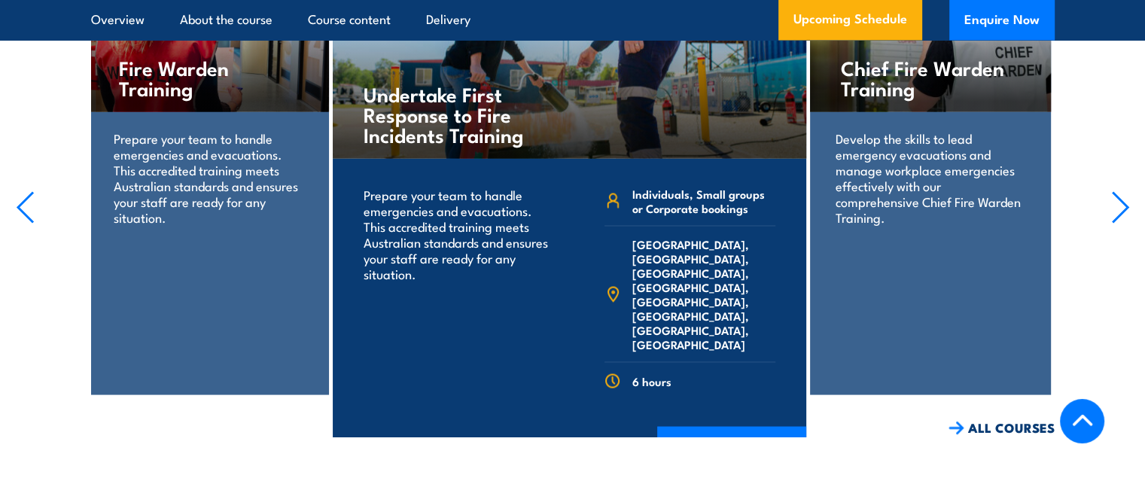
scroll to position [2838, 0]
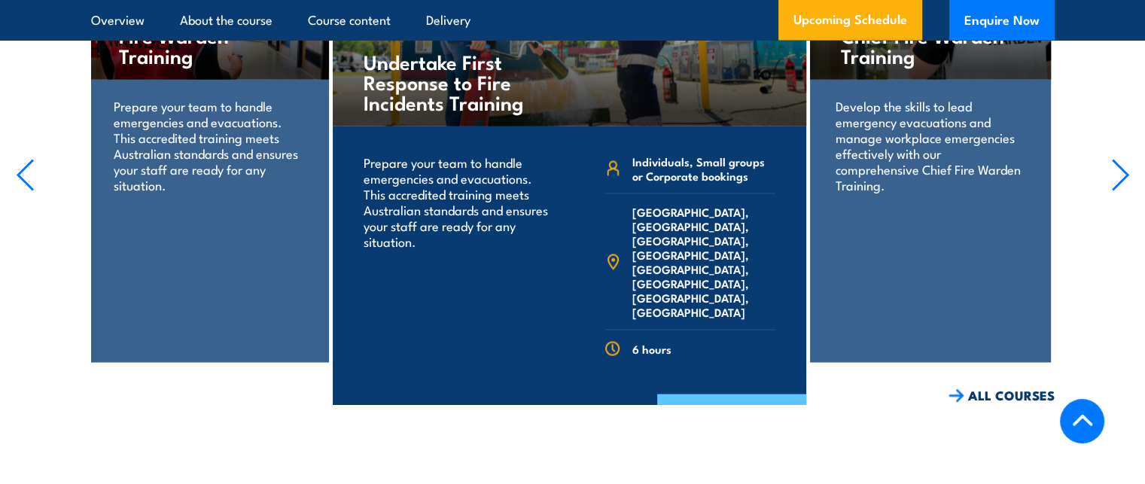
click at [733, 394] on link "COURSE DETAILS" at bounding box center [731, 413] width 149 height 39
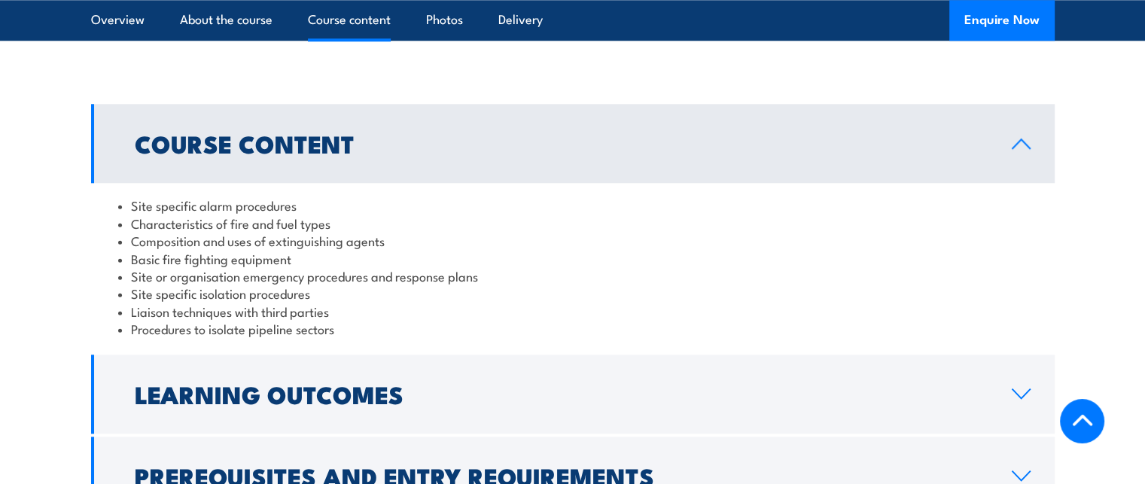
scroll to position [1586, 0]
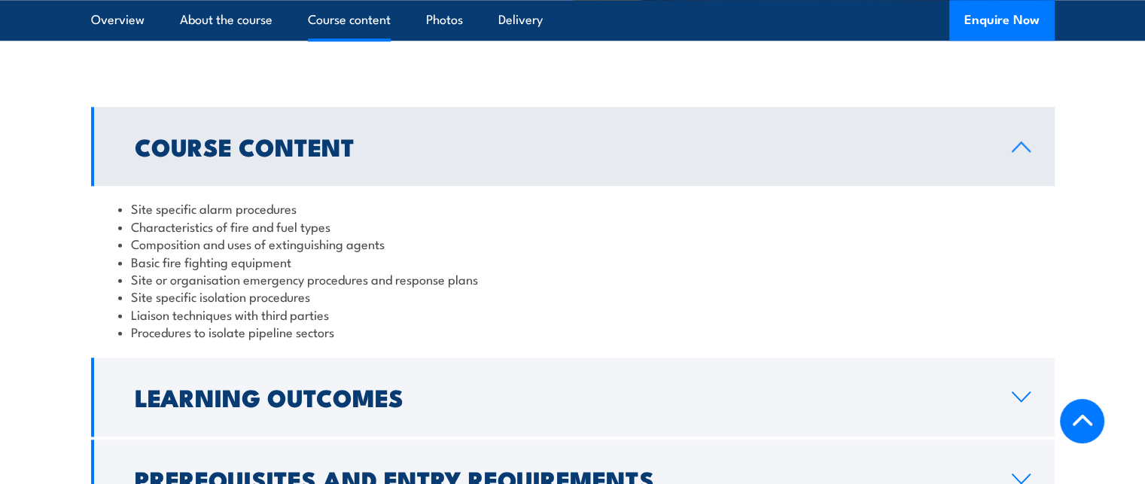
click at [471, 417] on link "Learning Outcomes" at bounding box center [572, 396] width 963 height 79
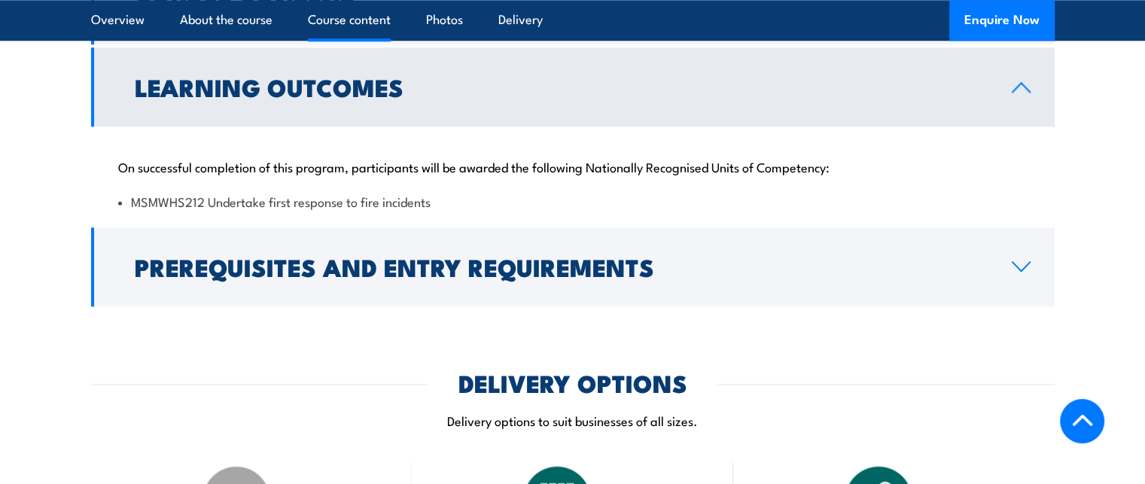
scroll to position [1729, 0]
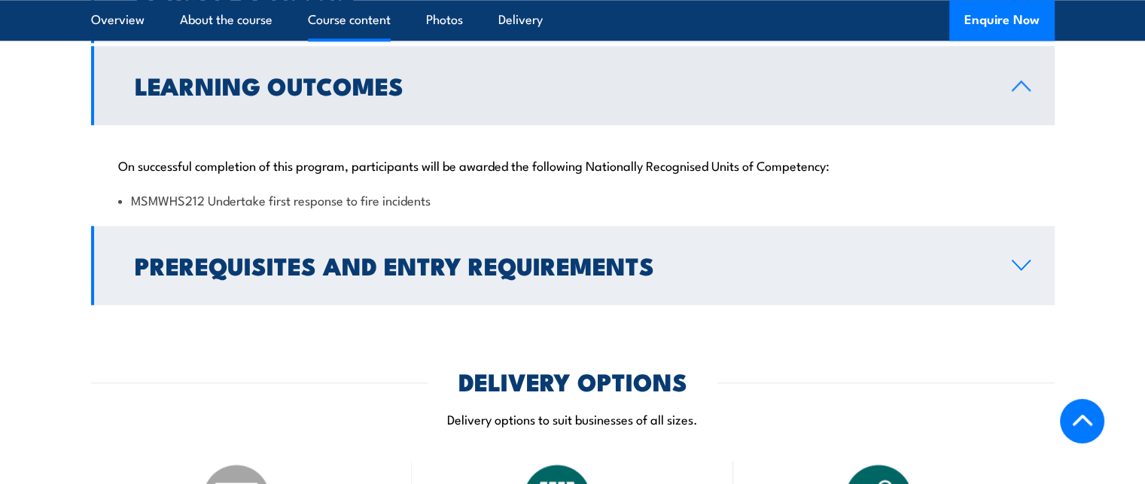
click at [521, 258] on h2 "Prerequisites and Entry Requirements" at bounding box center [561, 264] width 853 height 21
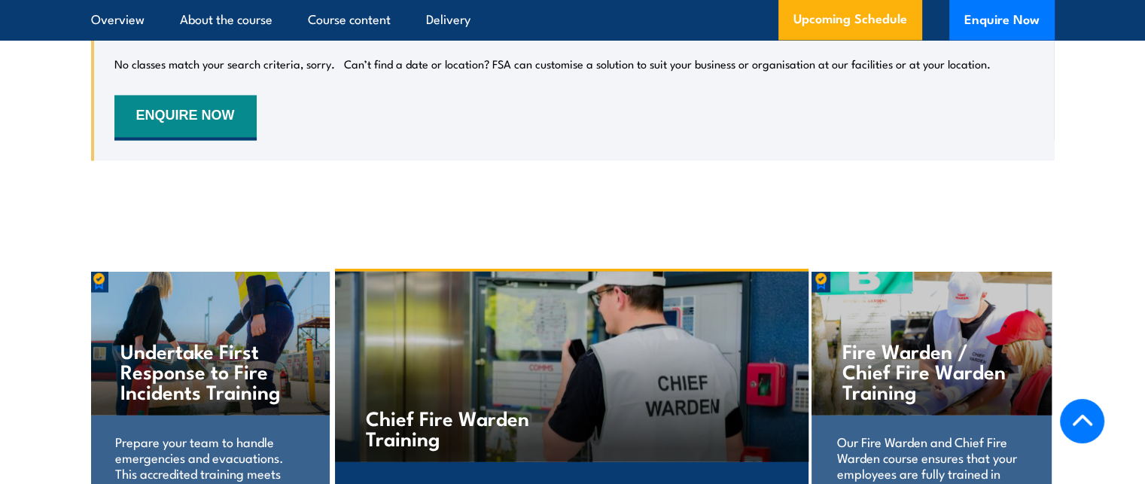
scroll to position [2838, 0]
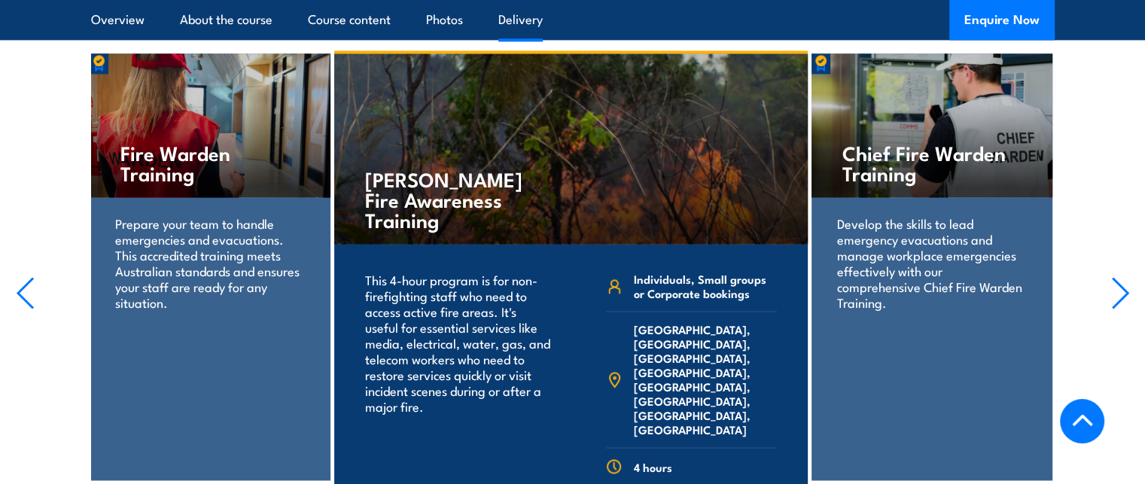
scroll to position [2381, 0]
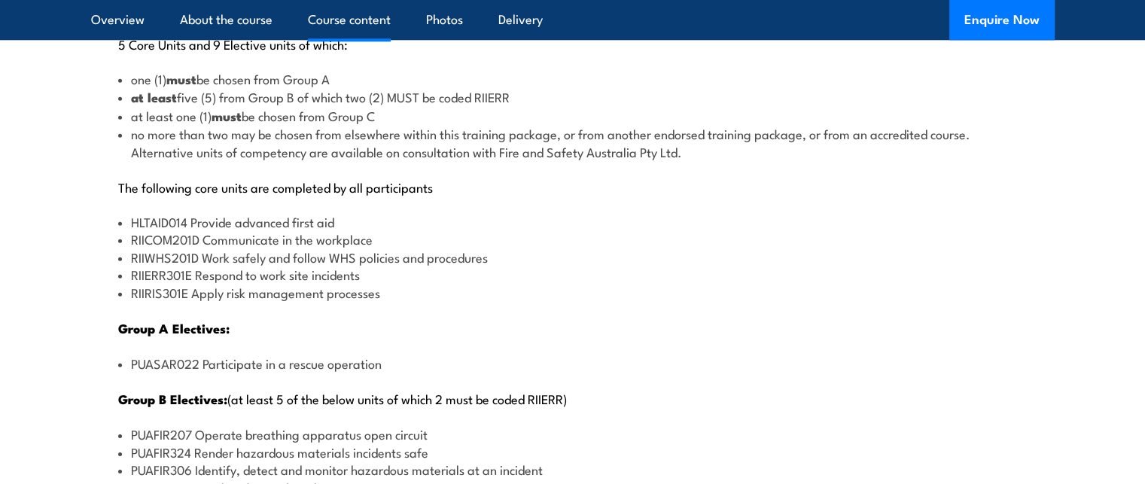
scroll to position [1746, 0]
drag, startPoint x: 985, startPoint y: 29, endPoint x: 993, endPoint y: 23, distance: 10.2
click at [993, 23] on button "Enquire Now" at bounding box center [1001, 20] width 105 height 41
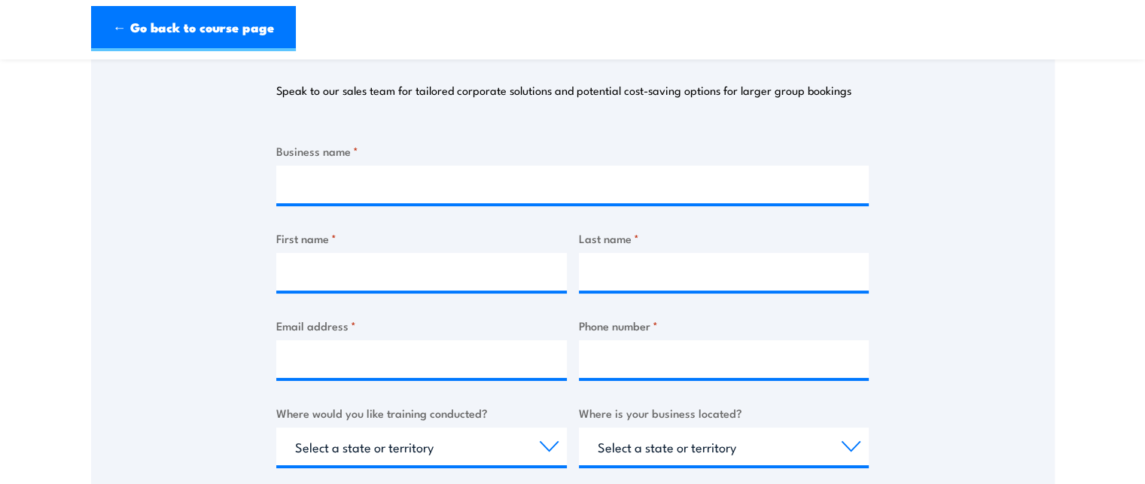
scroll to position [223, 0]
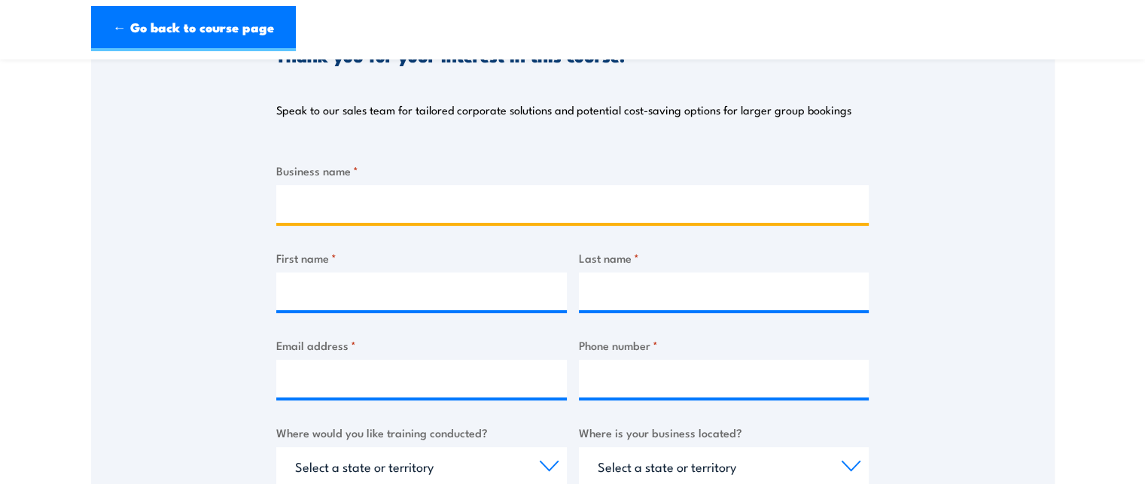
click at [561, 213] on input "Business name *" at bounding box center [572, 204] width 592 height 38
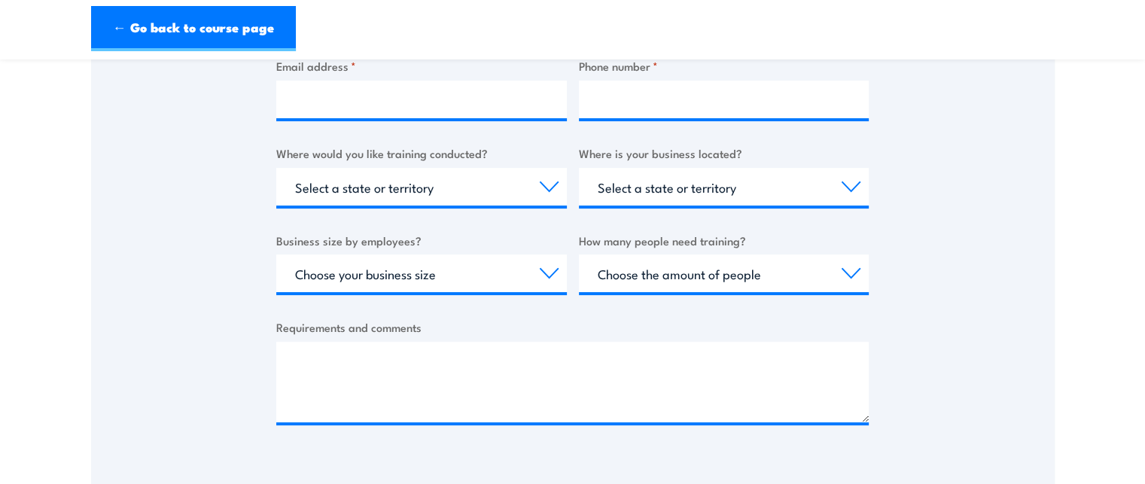
scroll to position [503, 0]
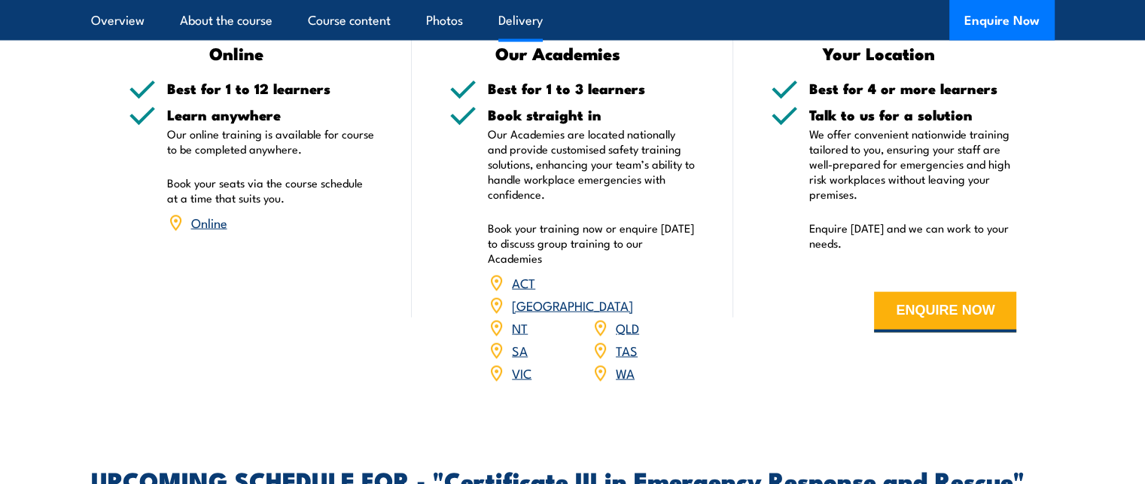
scroll to position [3093, 0]
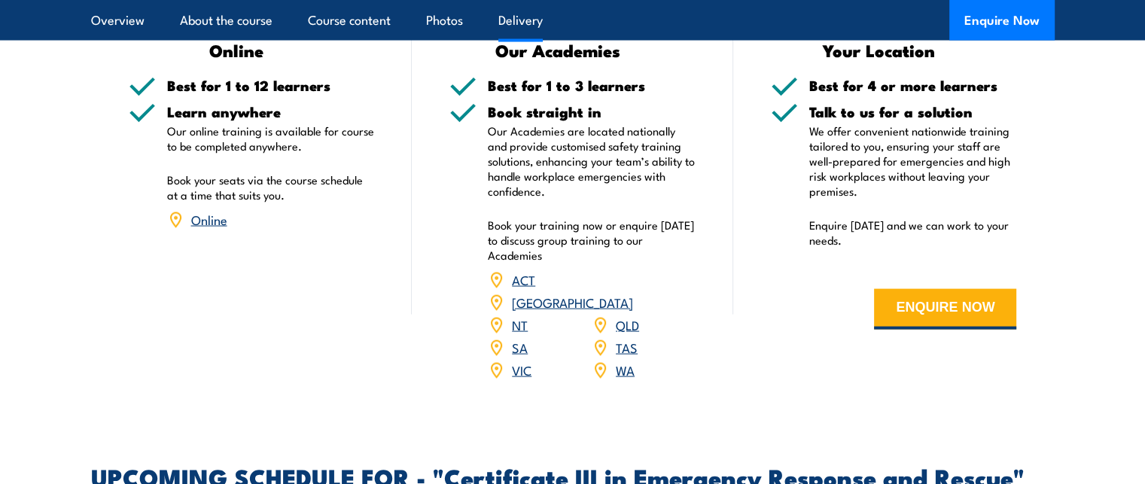
click at [625, 360] on link "WA" at bounding box center [625, 369] width 19 height 18
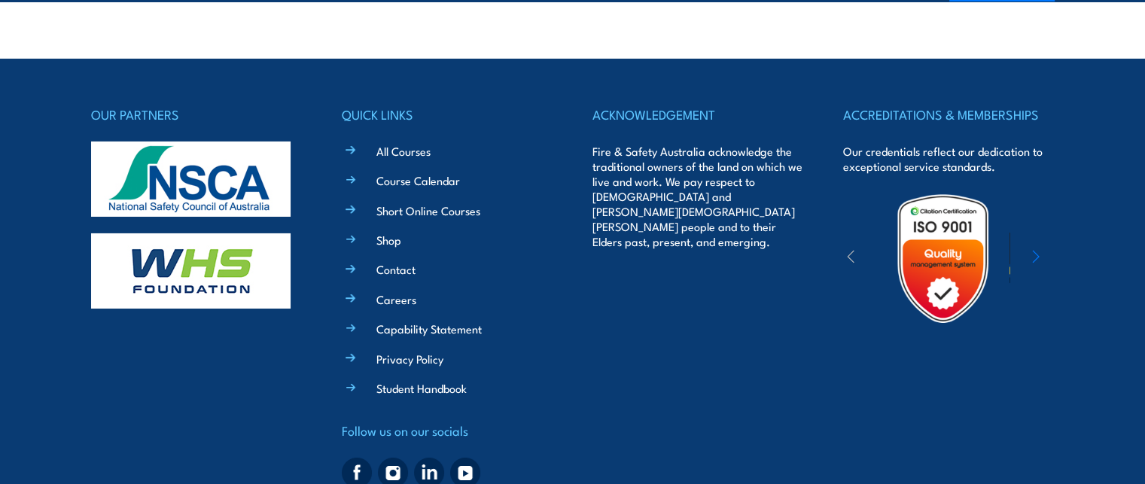
scroll to position [5154, 0]
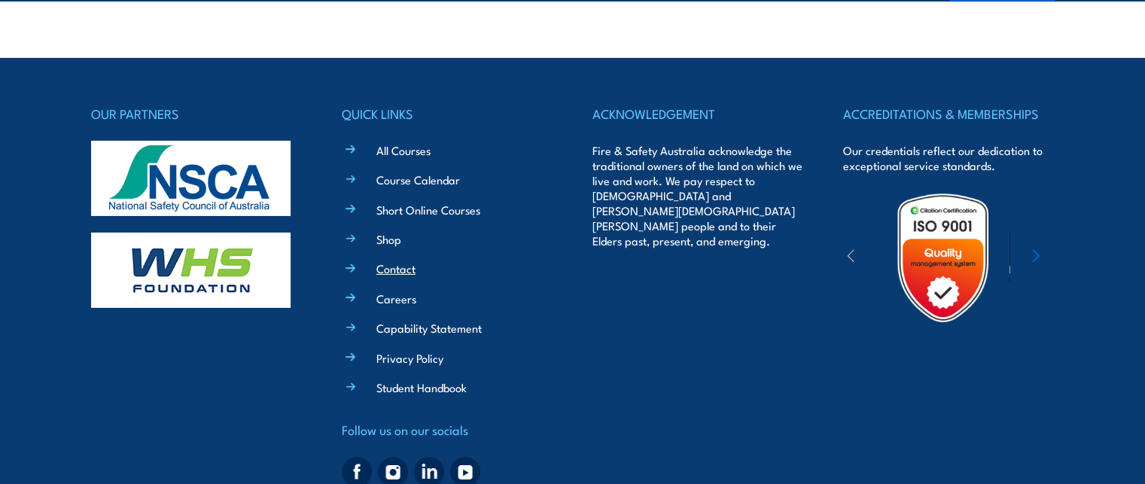
click at [382, 260] on link "Contact" at bounding box center [395, 268] width 39 height 16
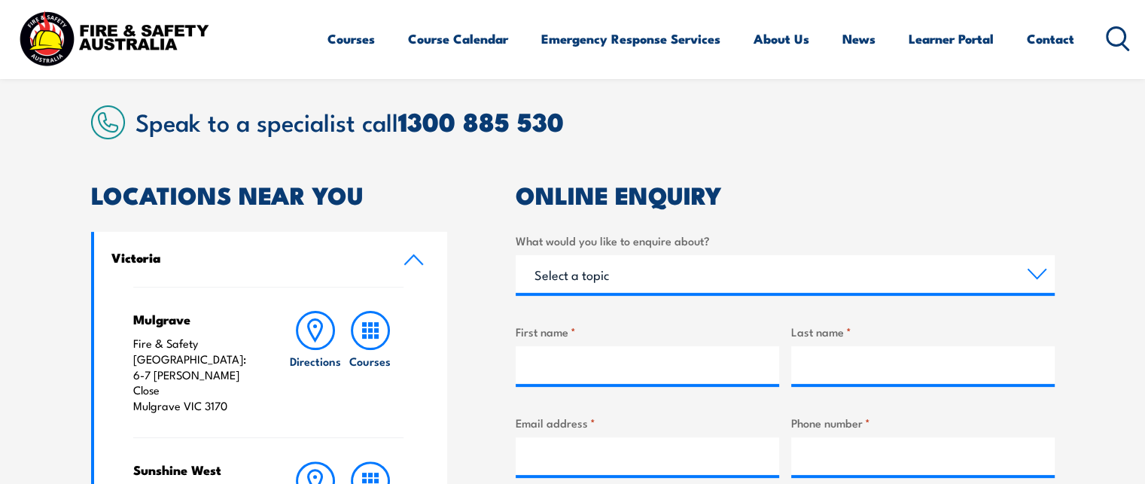
scroll to position [366, 0]
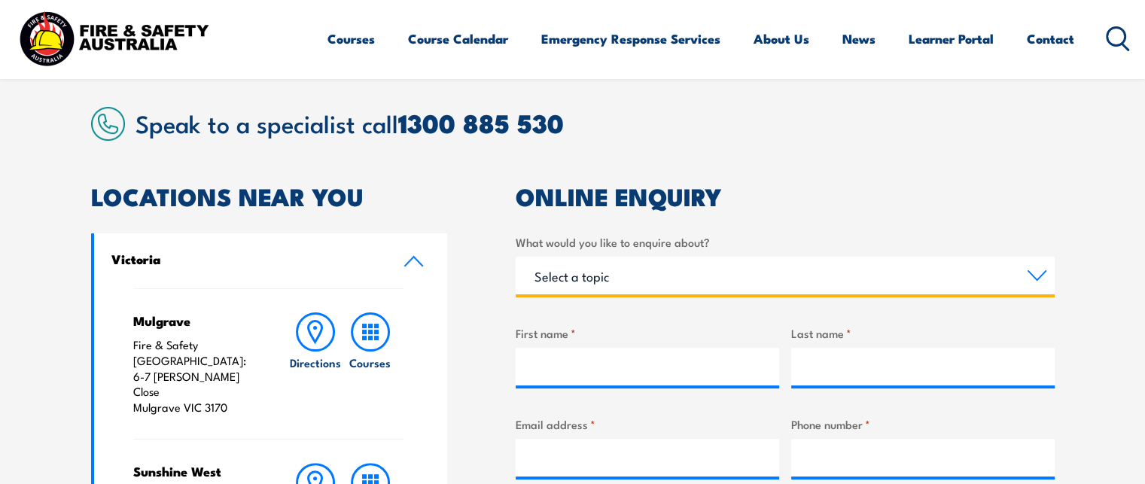
click at [584, 278] on select "Select a topic Training Emergency Response Services General Enquiry" at bounding box center [784, 276] width 539 height 38
click at [515, 257] on select "Select a topic Training Emergency Response Services General Enquiry" at bounding box center [784, 276] width 539 height 38
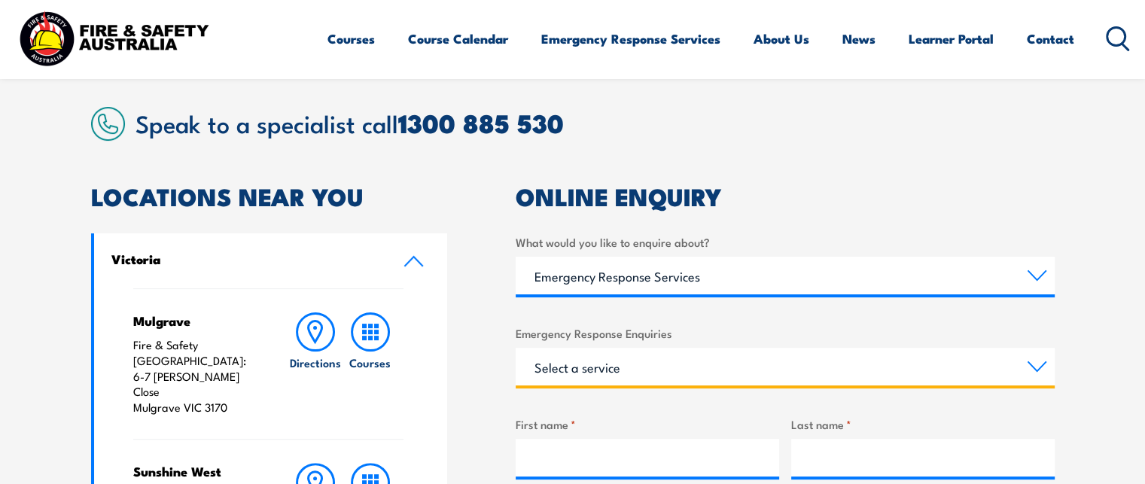
click at [577, 378] on select "Select a service Emergency Response Solutions Paramedic & Medical Solutions Ind…" at bounding box center [784, 367] width 539 height 38
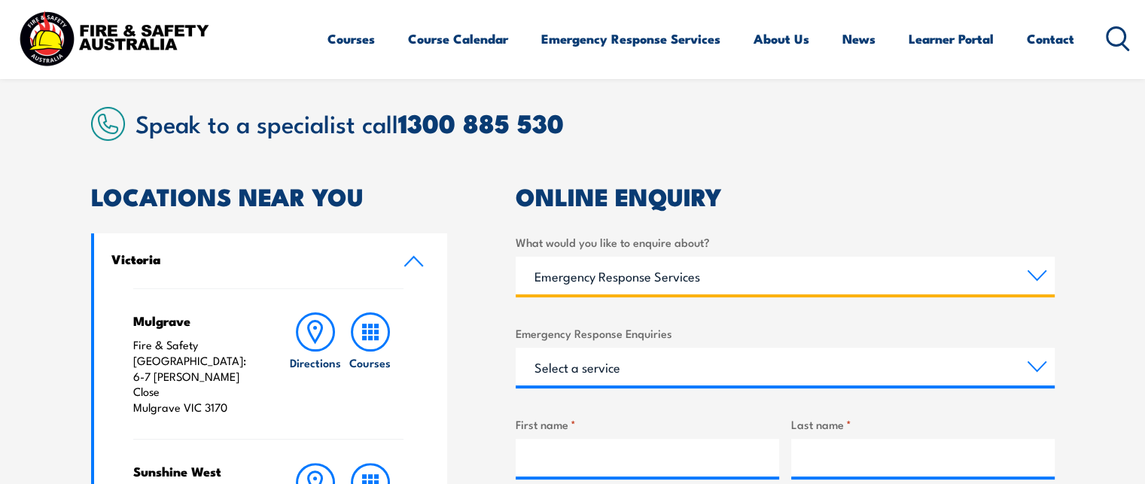
drag, startPoint x: 577, startPoint y: 378, endPoint x: 530, endPoint y: 282, distance: 107.0
click at [530, 282] on select "Select a topic Training Emergency Response Services General Enquiry" at bounding box center [784, 276] width 539 height 38
click at [515, 257] on select "Select a topic Training Emergency Response Services General Enquiry" at bounding box center [784, 276] width 539 height 38
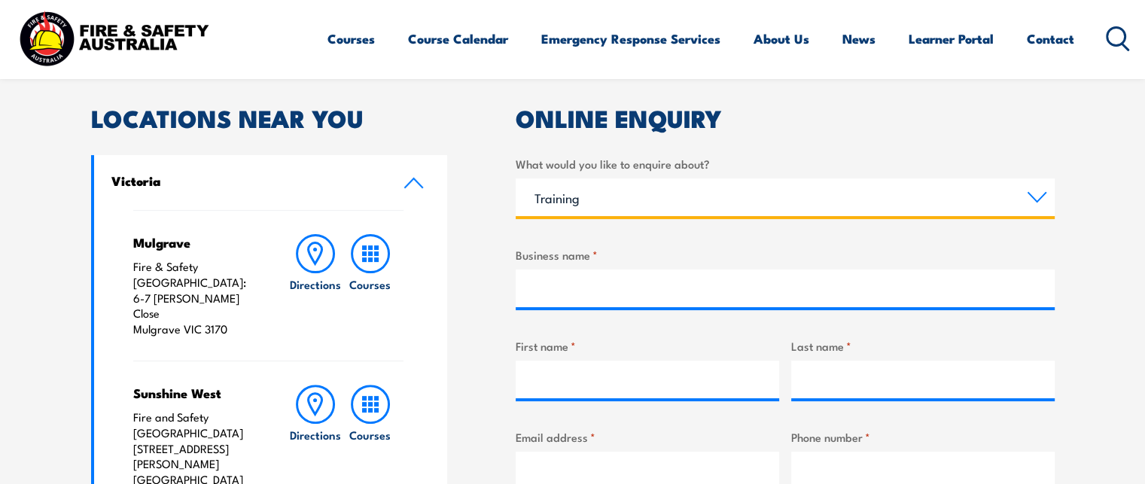
scroll to position [444, 0]
click at [624, 199] on select "Select a topic Training Emergency Response Services General Enquiry" at bounding box center [784, 197] width 539 height 38
select select "Emergency Response Services"
click at [515, 178] on select "Select a topic Training Emergency Response Services General Enquiry" at bounding box center [784, 197] width 539 height 38
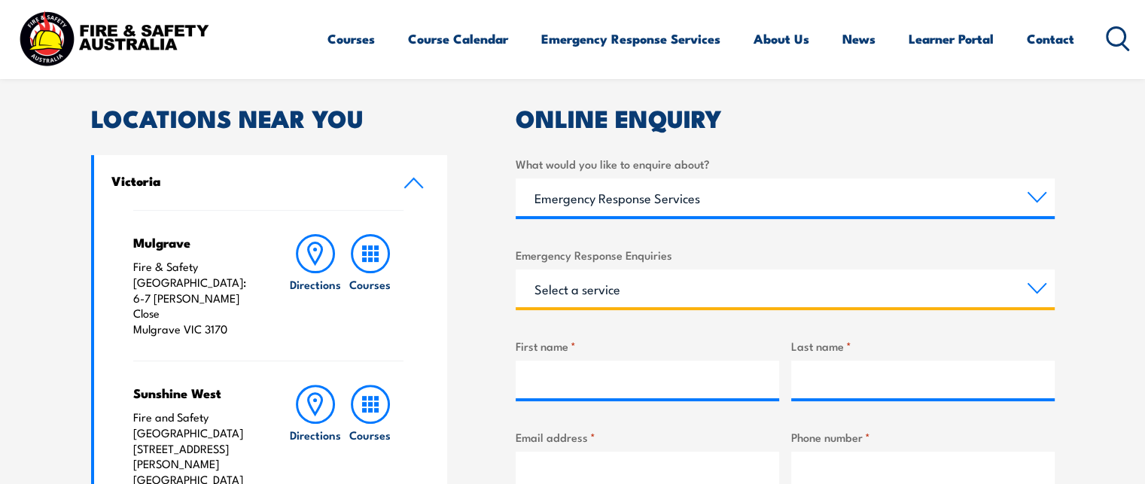
click at [613, 296] on select "Select a service Emergency Response Solutions Paramedic & Medical Solutions Ind…" at bounding box center [784, 288] width 539 height 38
select select "Emergency Response Solutions"
click at [515, 269] on select "Select a service Emergency Response Solutions Paramedic & Medical Solutions Ind…" at bounding box center [784, 288] width 539 height 38
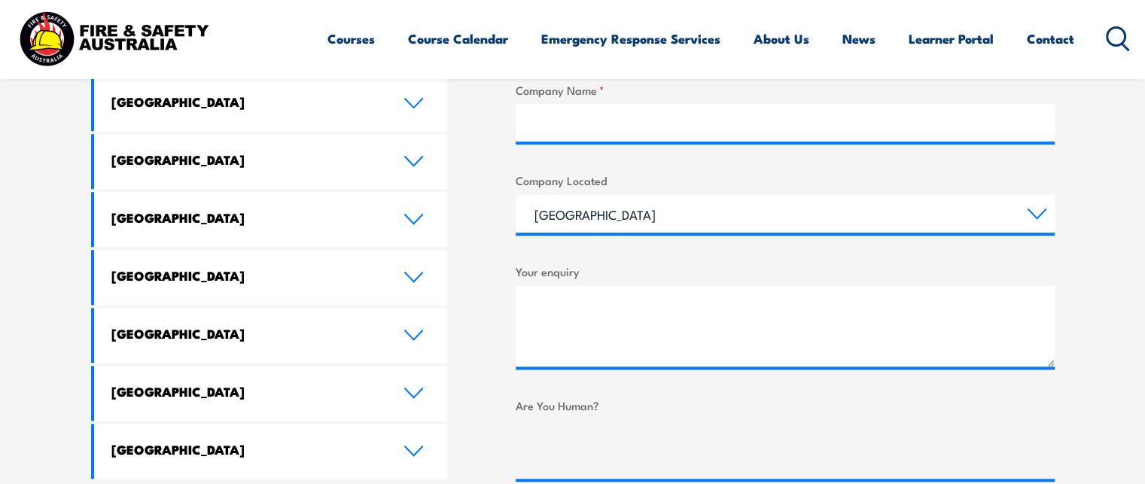
scroll to position [883, 0]
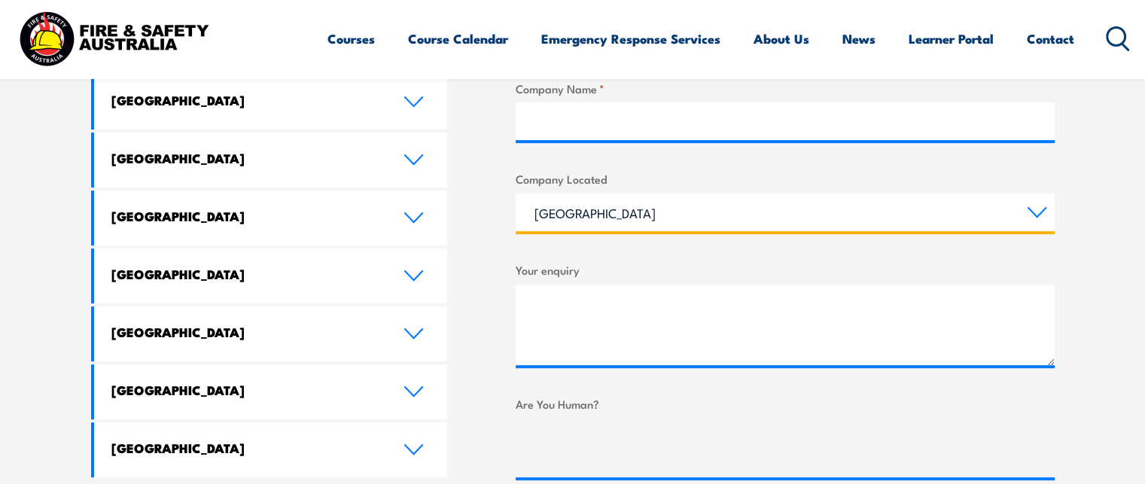
click at [662, 219] on select "[GEOGRAPHIC_DATA] [GEOGRAPHIC_DATA] [GEOGRAPHIC_DATA] [GEOGRAPHIC_DATA] [GEOGRA…" at bounding box center [784, 212] width 539 height 38
select select "[GEOGRAPHIC_DATA]"
click at [515, 193] on select "[GEOGRAPHIC_DATA] [GEOGRAPHIC_DATA] [GEOGRAPHIC_DATA] [GEOGRAPHIC_DATA] [GEOGRA…" at bounding box center [784, 212] width 539 height 38
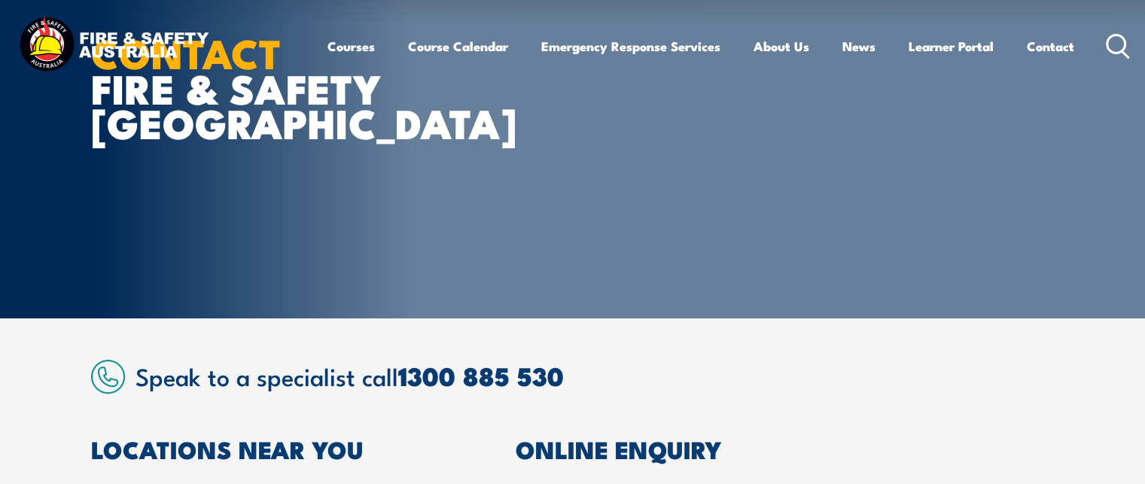
scroll to position [0, 0]
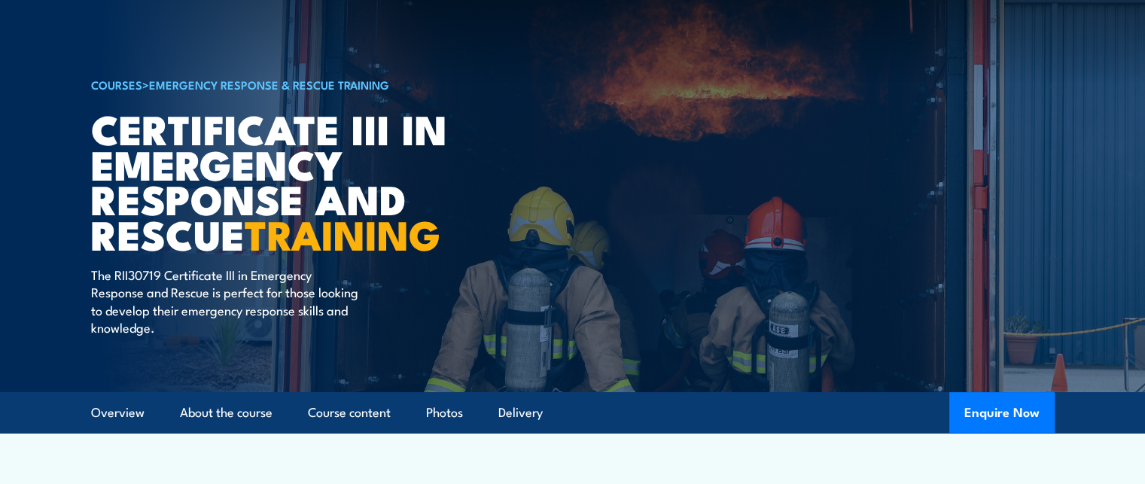
scroll to position [141, 0]
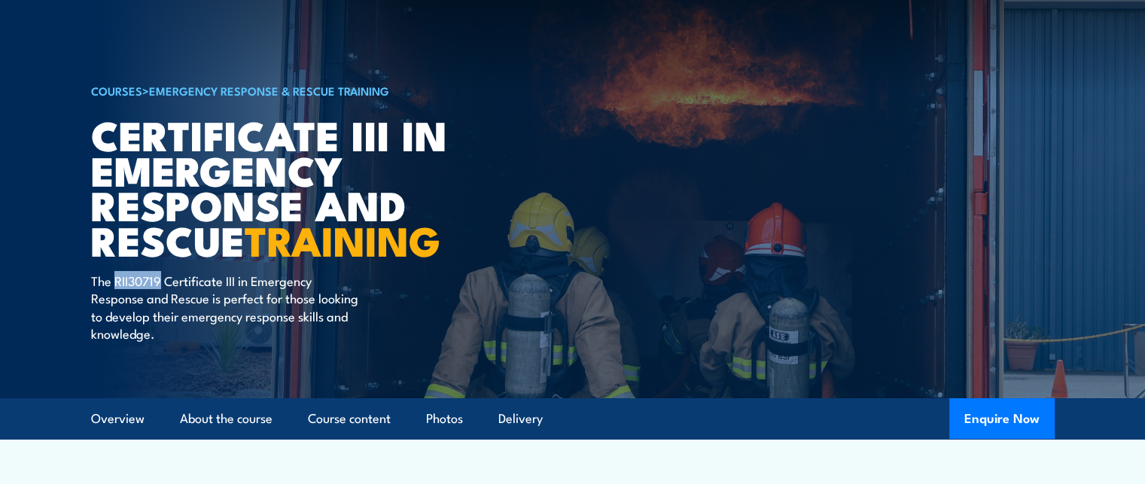
drag, startPoint x: 116, startPoint y: 278, endPoint x: 162, endPoint y: 279, distance: 45.9
click at [162, 279] on p "The RII30719 Certificate III in Emergency Response and Rescue is perfect for th…" at bounding box center [228, 307] width 275 height 71
copy p "RII30719"
